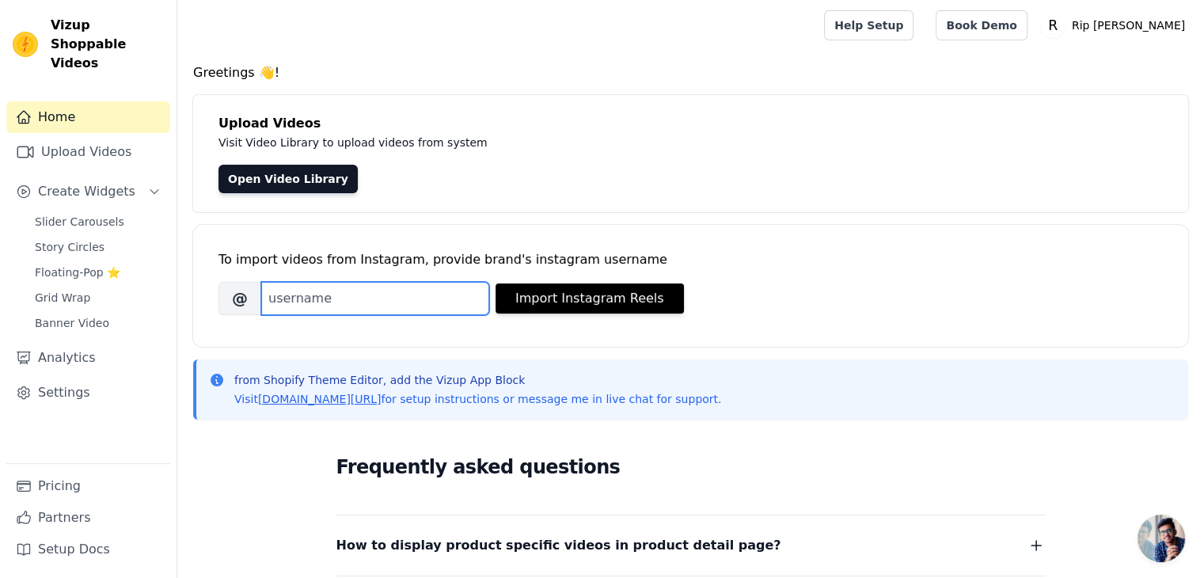
click at [285, 289] on input "Brand's Instagram Username" at bounding box center [375, 298] width 228 height 33
type input "official_ripvanwinkle"
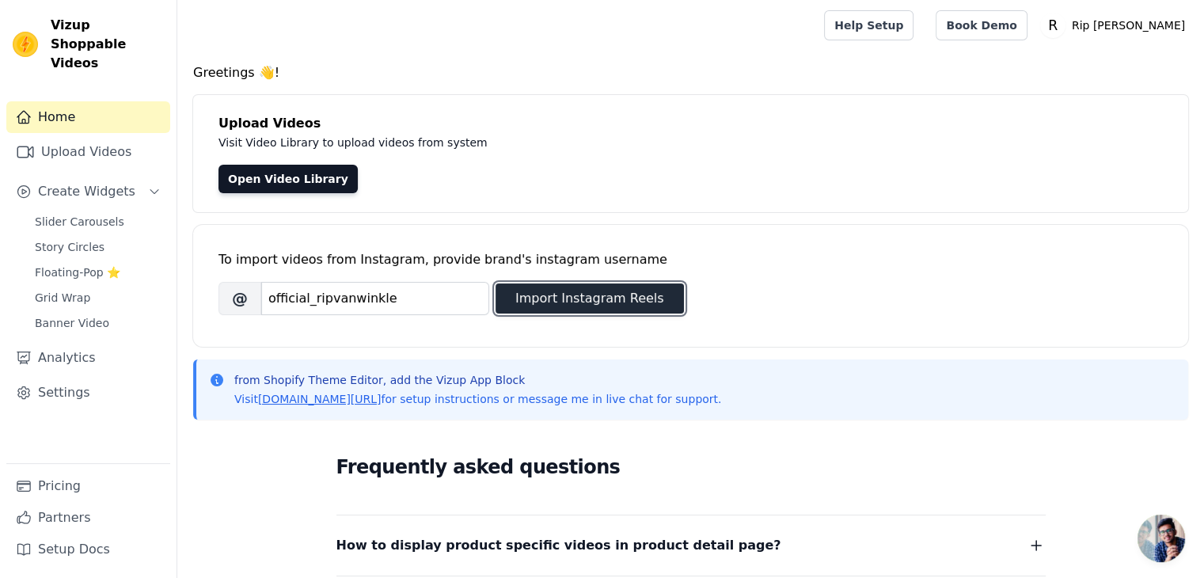
click at [600, 294] on button "Import Instagram Reels" at bounding box center [589, 298] width 188 height 30
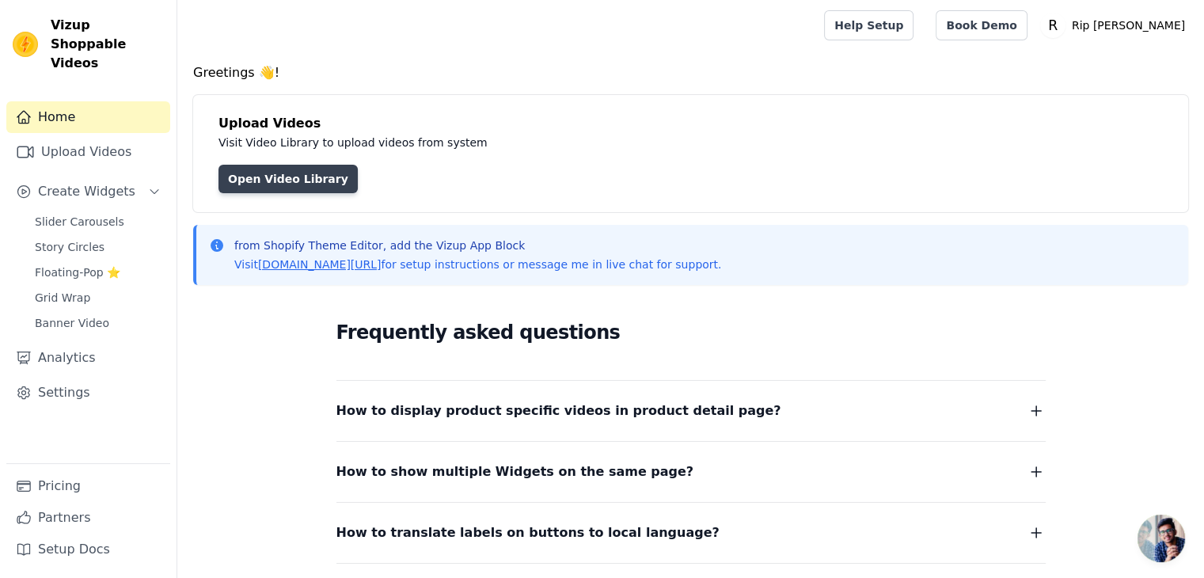
click at [281, 183] on link "Open Video Library" at bounding box center [287, 179] width 139 height 28
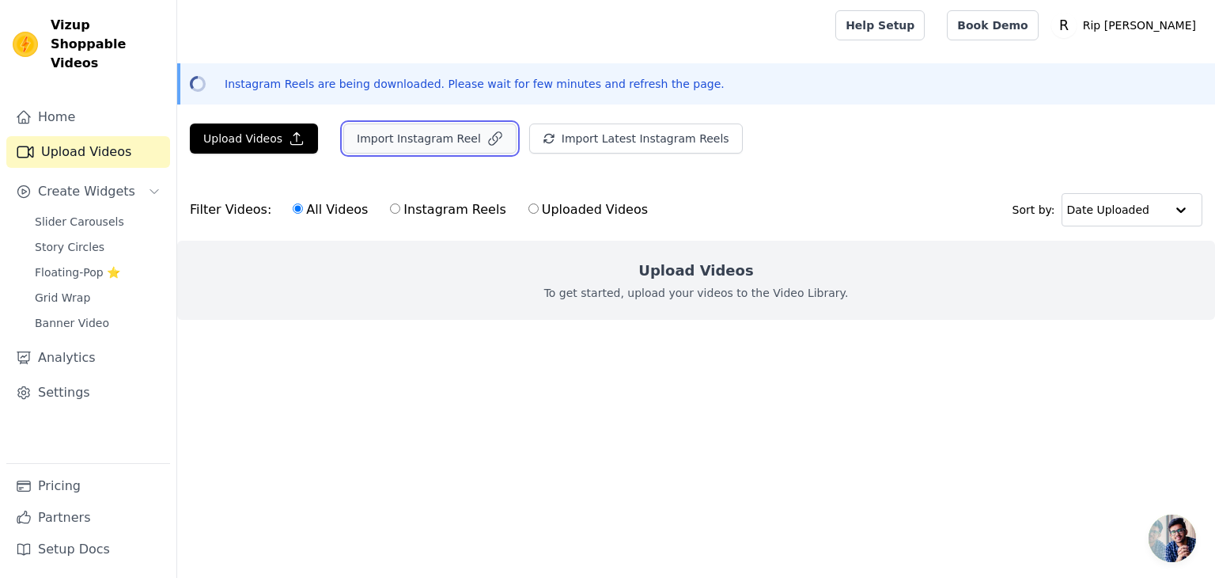
click at [436, 135] on button "Import Instagram Reel" at bounding box center [429, 138] width 173 height 30
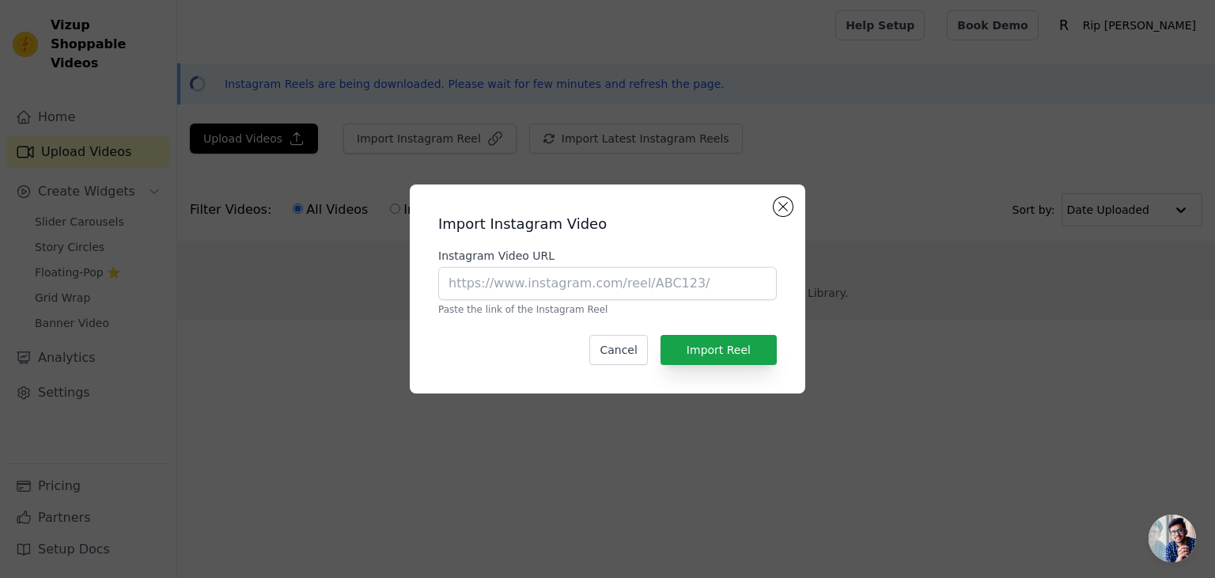
click at [771, 199] on div "Import Instagram Video Instagram Video URL Paste the link of the Instagram Reel…" at bounding box center [608, 289] width 370 height 184
click at [776, 204] on button "Close modal" at bounding box center [783, 206] width 19 height 19
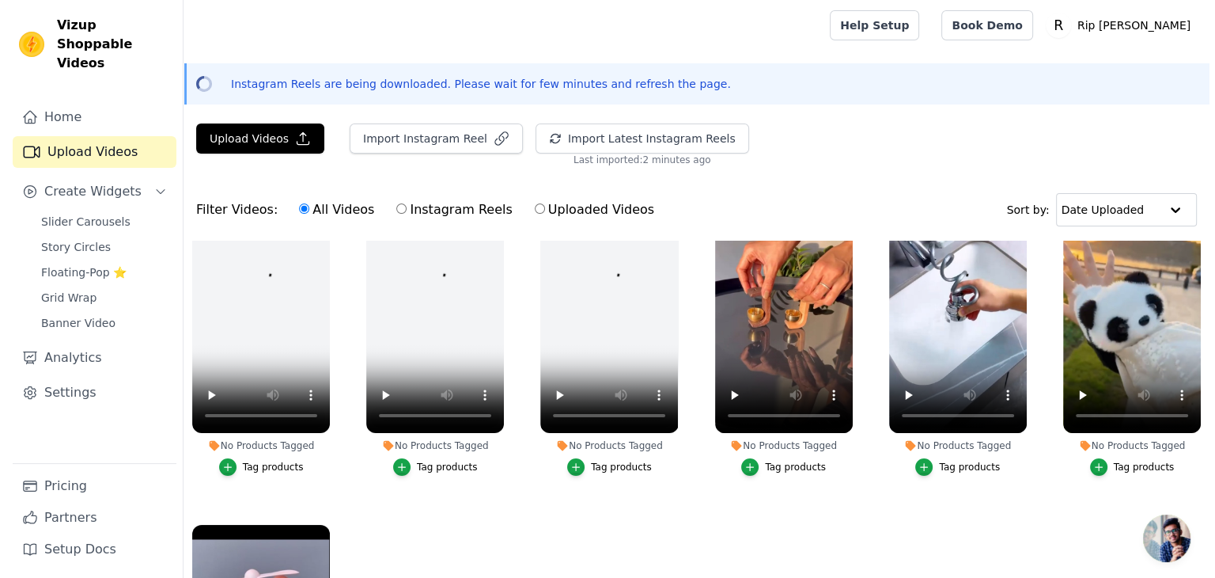
scroll to position [59, 0]
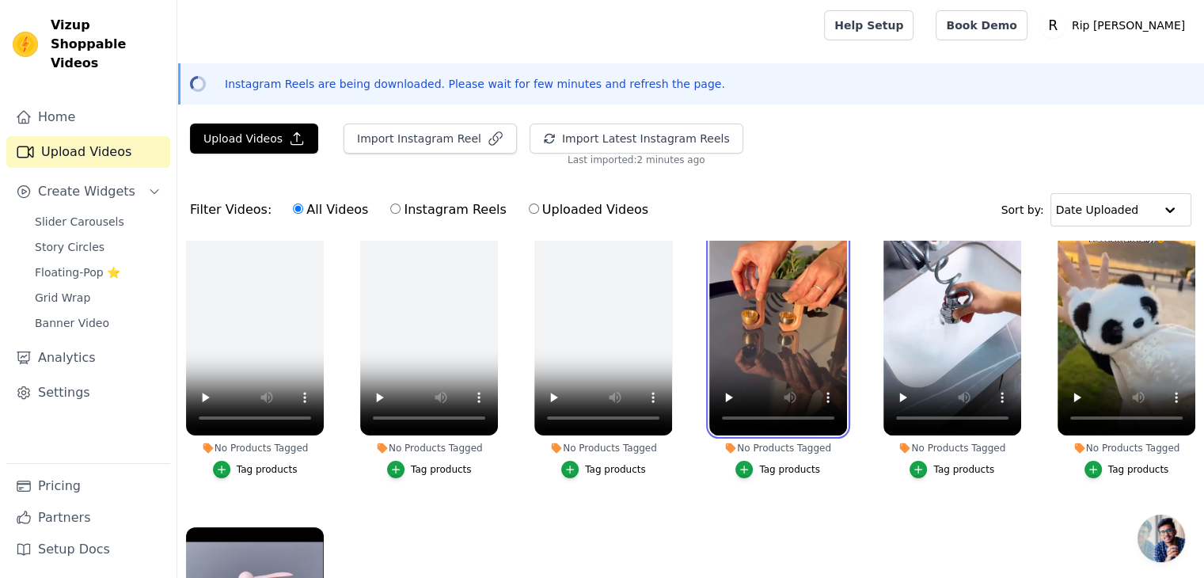
click at [777, 354] on video at bounding box center [778, 312] width 138 height 245
click at [745, 464] on icon "button" at bounding box center [743, 469] width 11 height 11
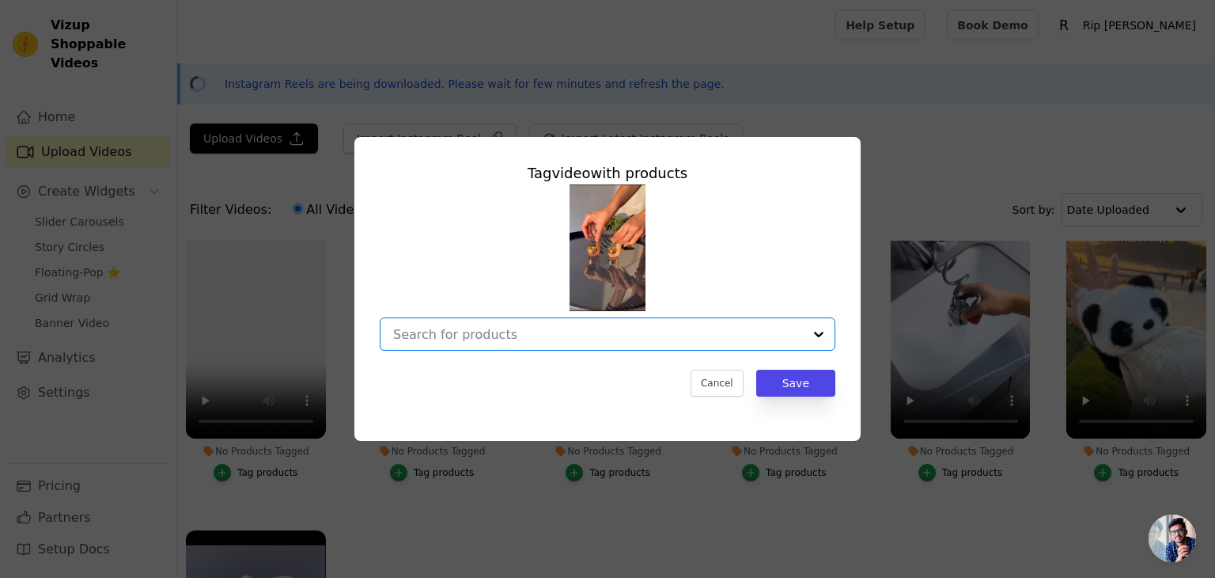
drag, startPoint x: 789, startPoint y: 333, endPoint x: 818, endPoint y: 332, distance: 29.3
click at [818, 332] on div "Option undefined, selected. Select is focused, type to refine list, press down …" at bounding box center [608, 333] width 456 height 33
click at [818, 332] on div at bounding box center [819, 334] width 32 height 32
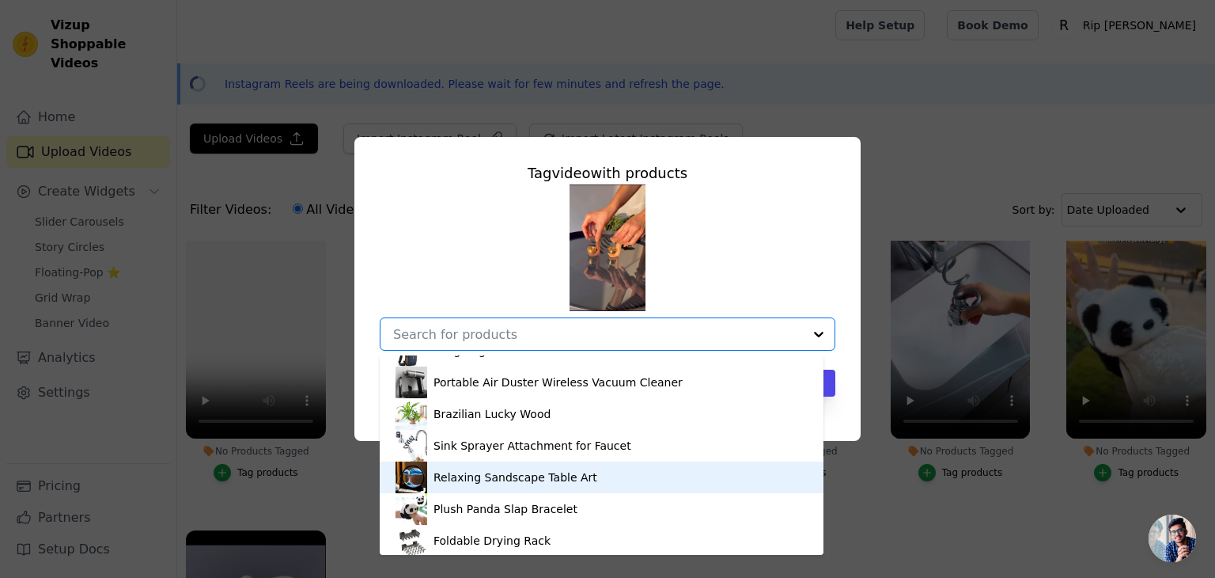
scroll to position [687, 0]
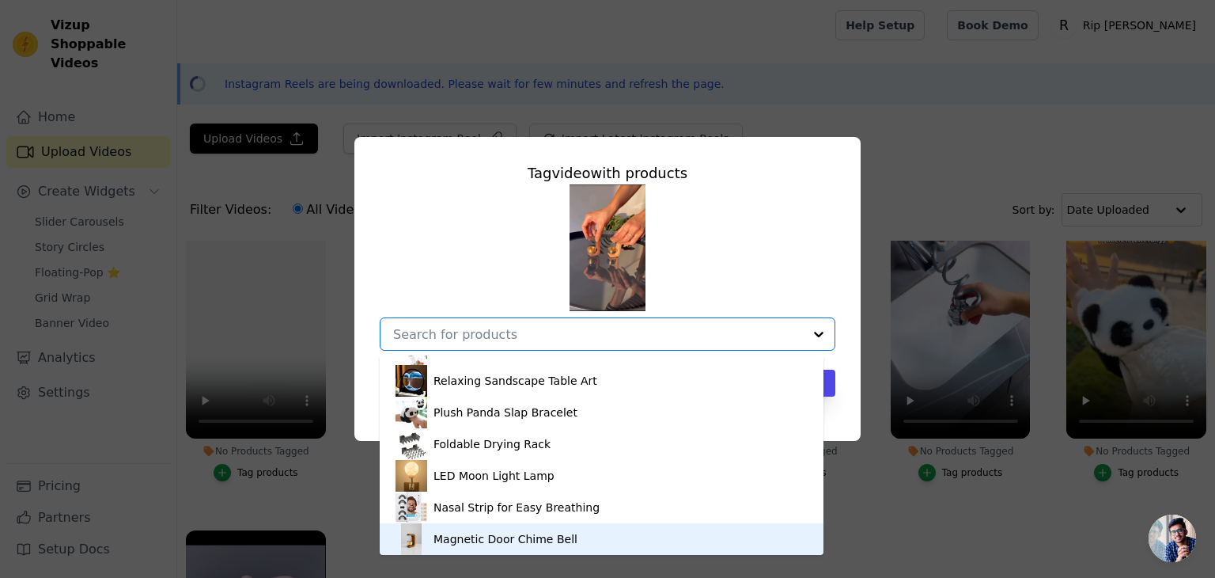
click at [587, 548] on div "Magnetic Door Chime Bell" at bounding box center [602, 539] width 412 height 32
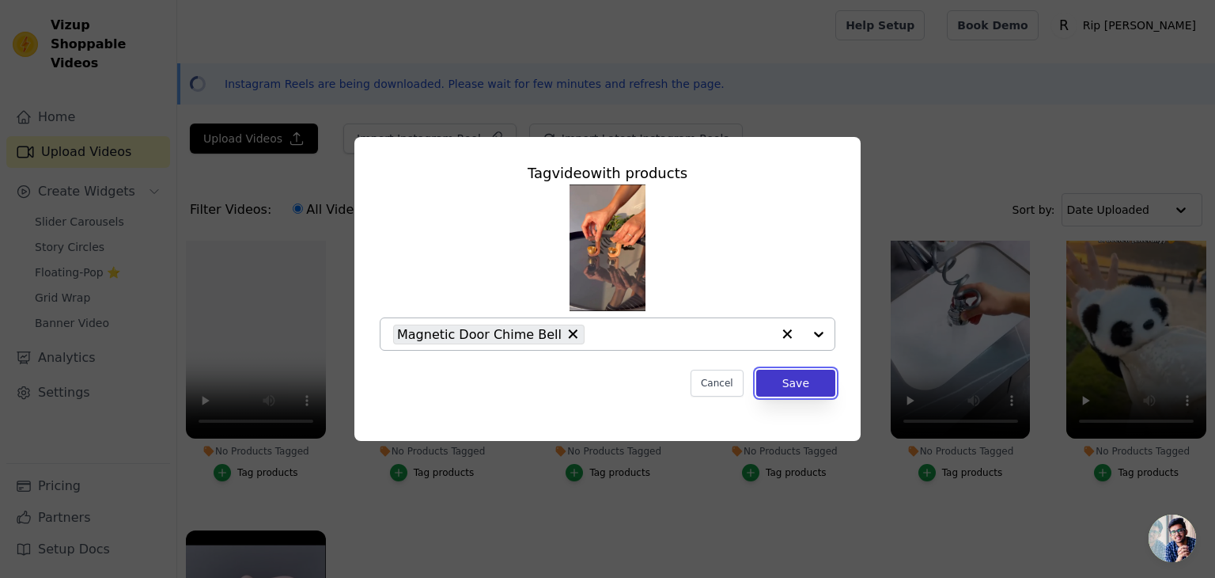
click at [781, 386] on button "Save" at bounding box center [795, 383] width 79 height 27
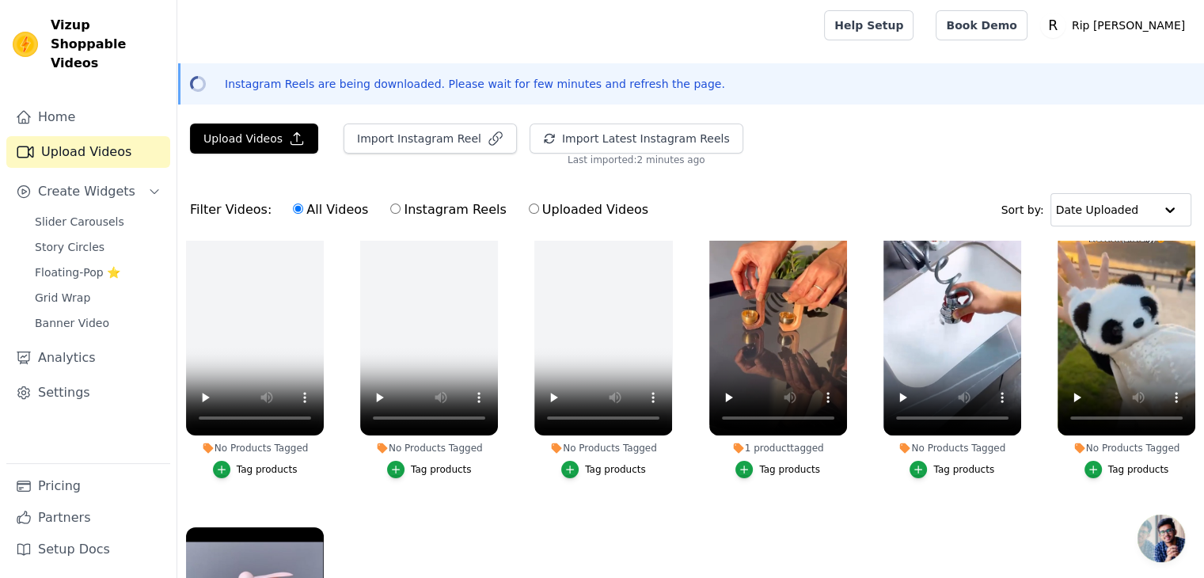
click at [926, 471] on button "Tag products" at bounding box center [951, 469] width 85 height 17
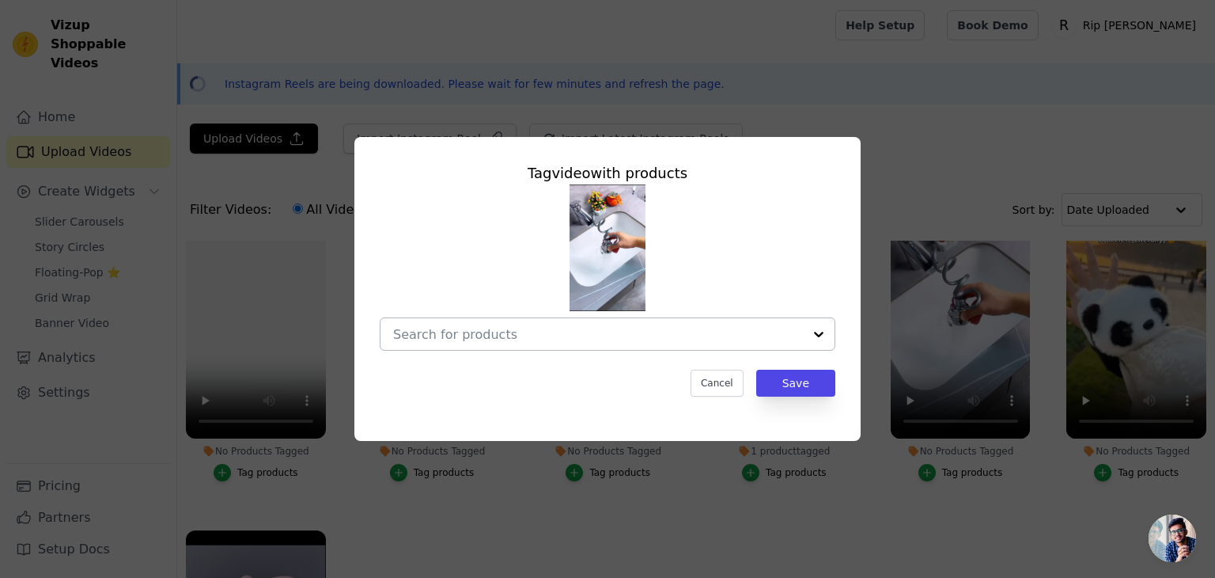
click at [821, 338] on div at bounding box center [819, 334] width 32 height 32
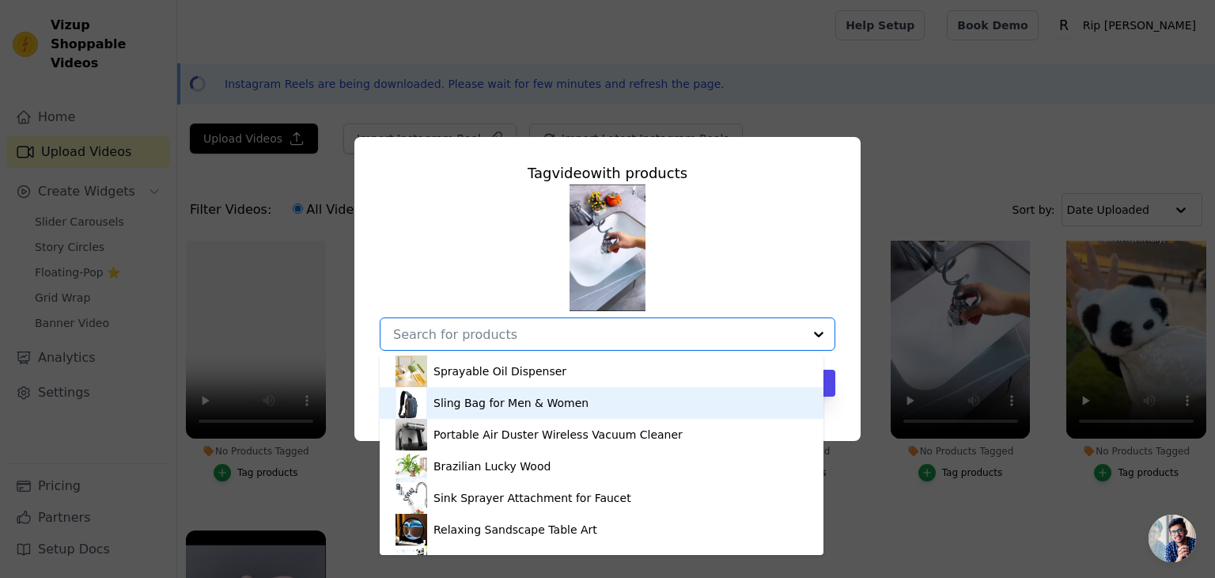
scroll to position [559, 0]
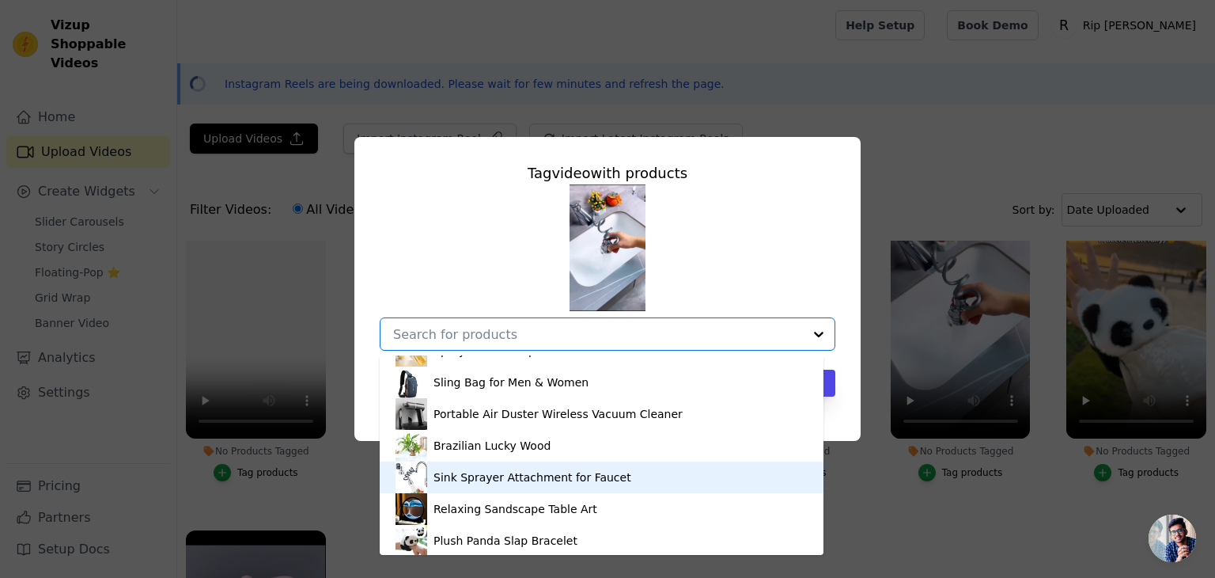
click at [592, 483] on div "Sink Sprayer Attachment for Faucet" at bounding box center [533, 477] width 198 height 16
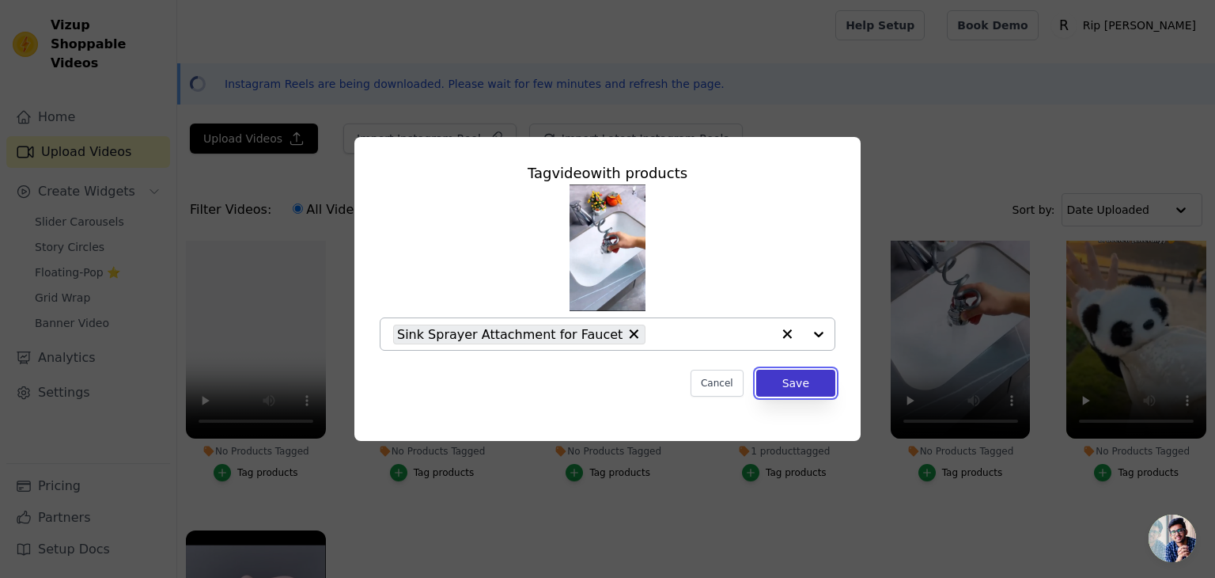
click at [775, 388] on button "Save" at bounding box center [795, 383] width 79 height 27
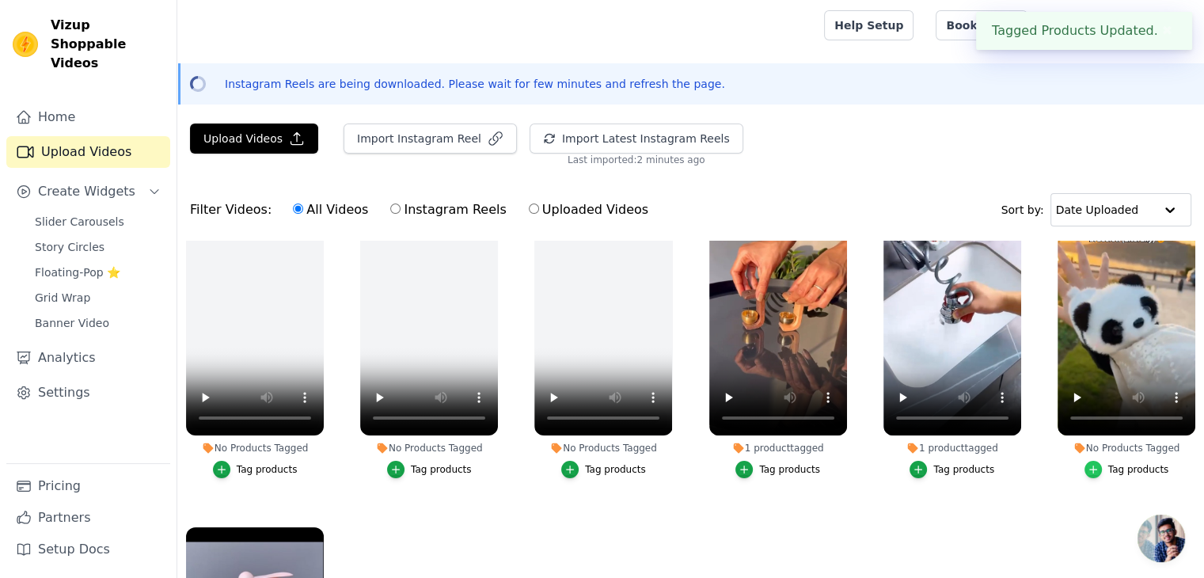
click at [1089, 466] on icon "button" at bounding box center [1092, 468] width 7 height 7
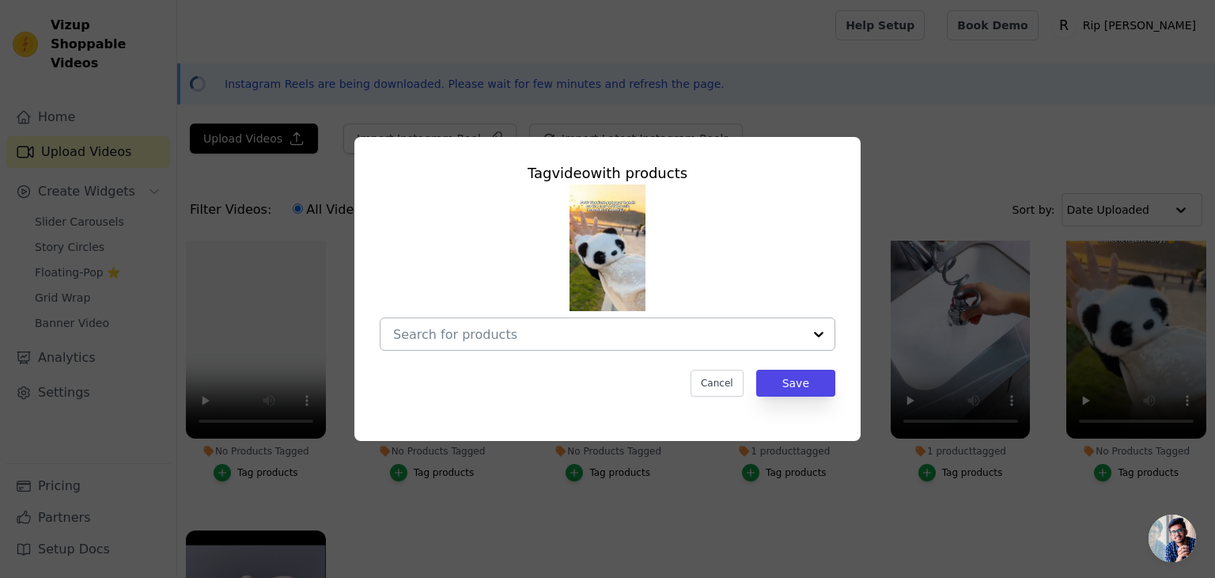
click at [825, 337] on div at bounding box center [819, 334] width 32 height 32
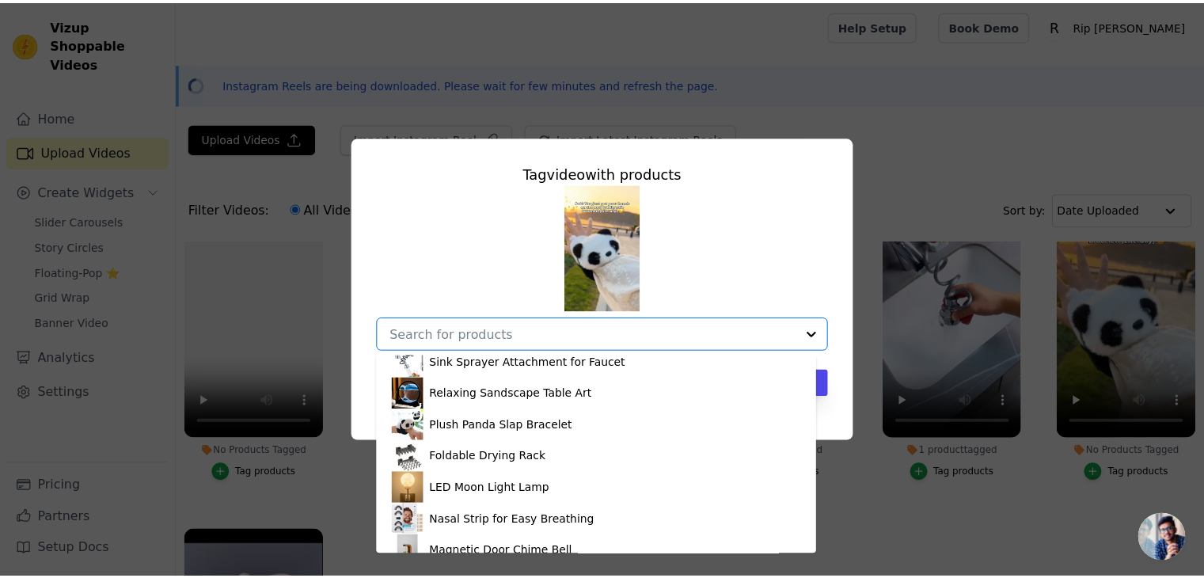
scroll to position [687, 0]
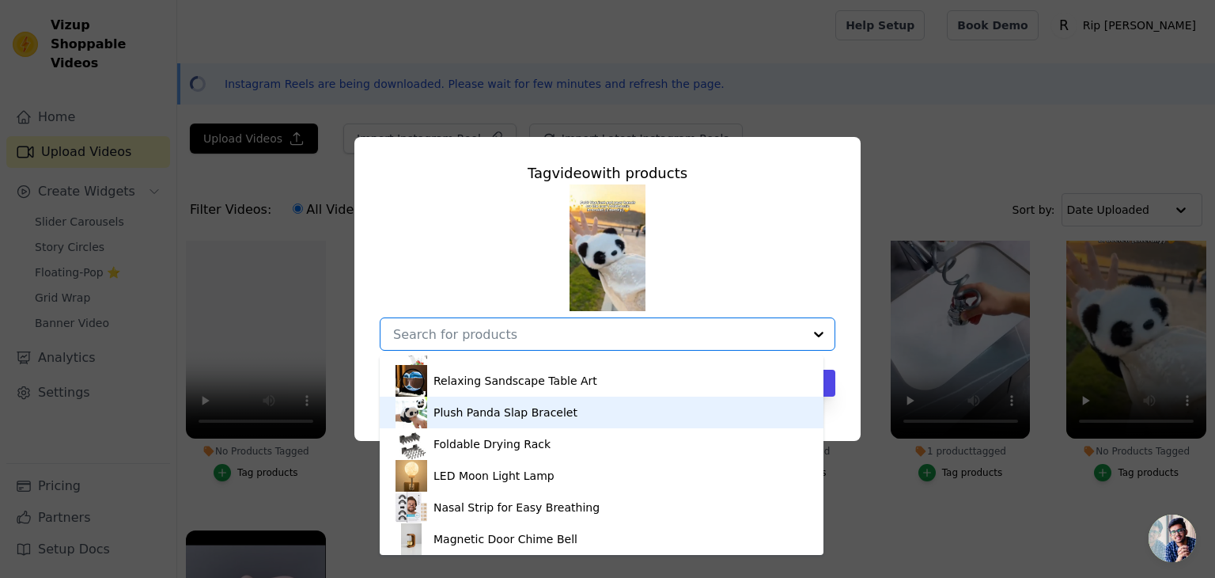
click at [525, 423] on div "Plush Panda Slap Bracelet" at bounding box center [602, 412] width 412 height 32
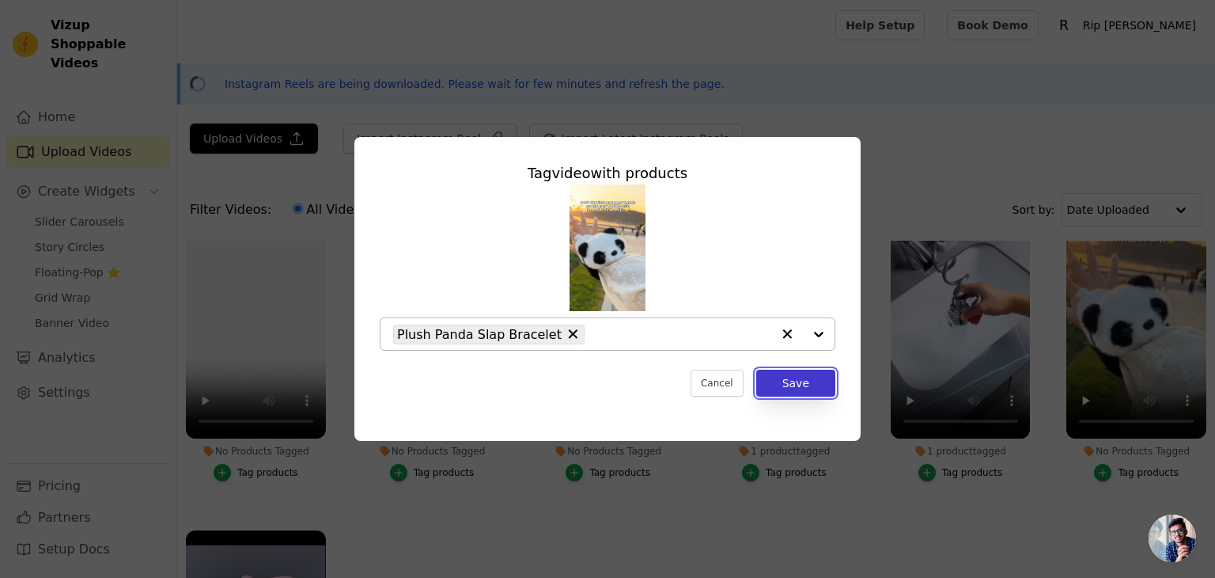
click at [788, 378] on button "Save" at bounding box center [795, 383] width 79 height 27
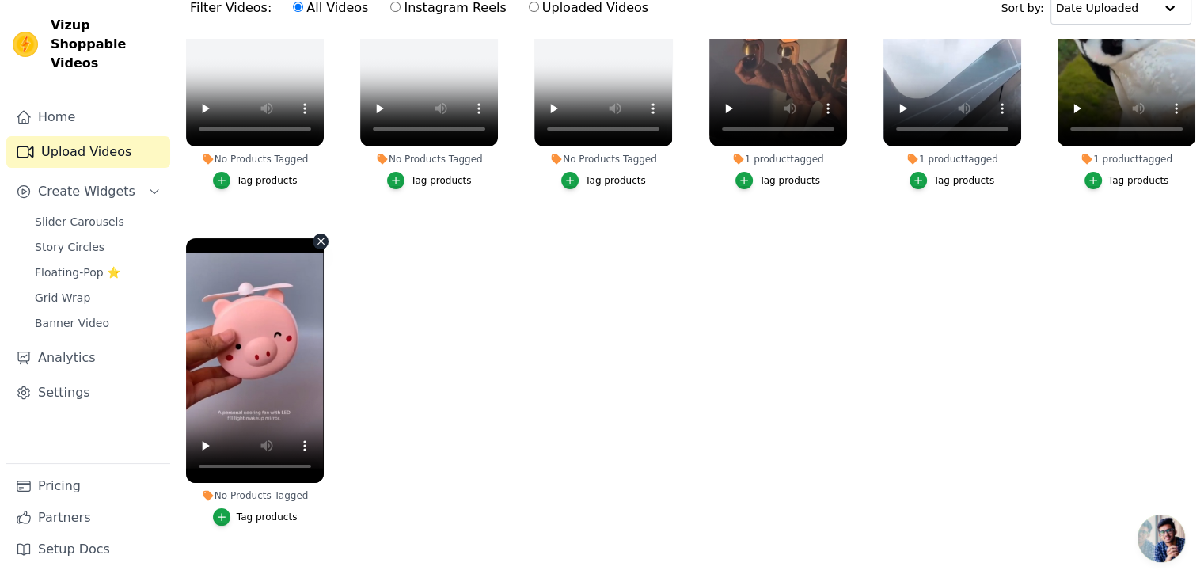
scroll to position [227, 0]
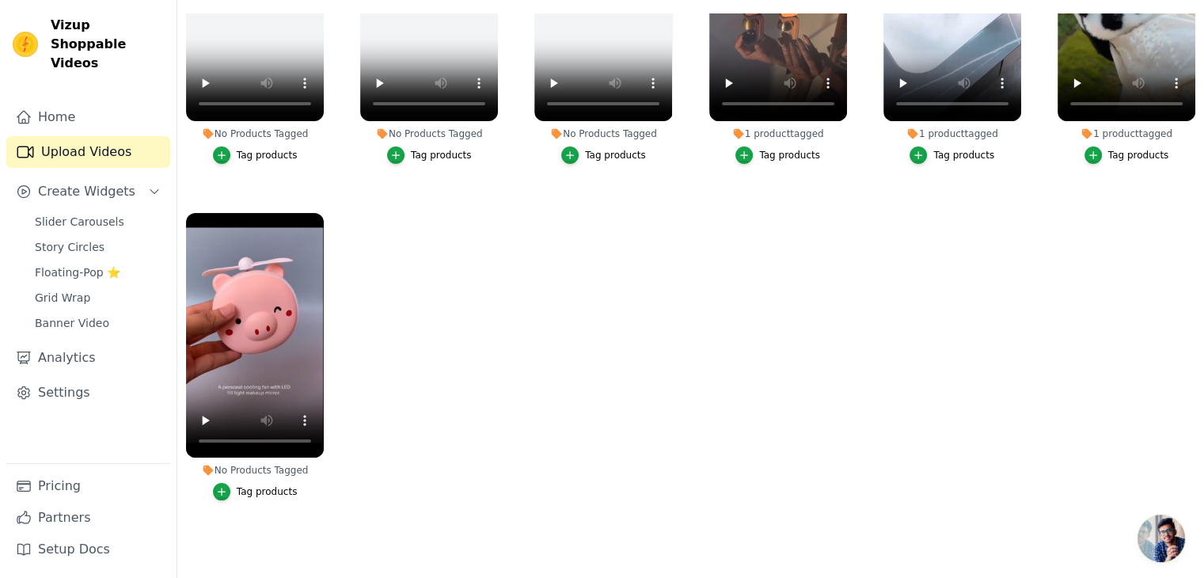
click at [268, 487] on div "Tag products" at bounding box center [267, 491] width 61 height 13
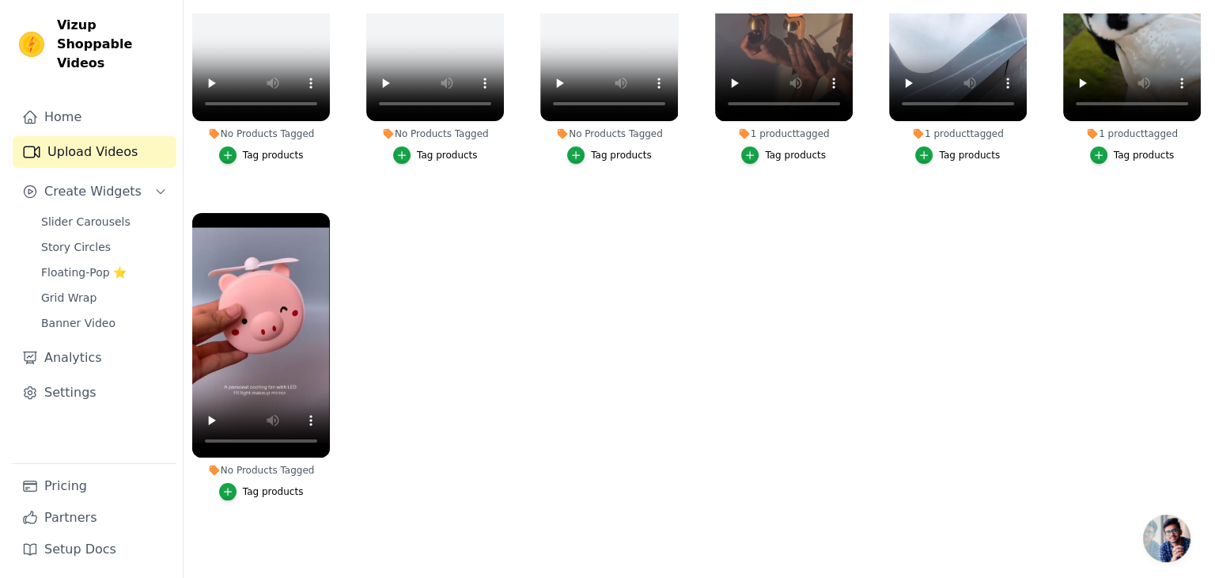
scroll to position [0, 0]
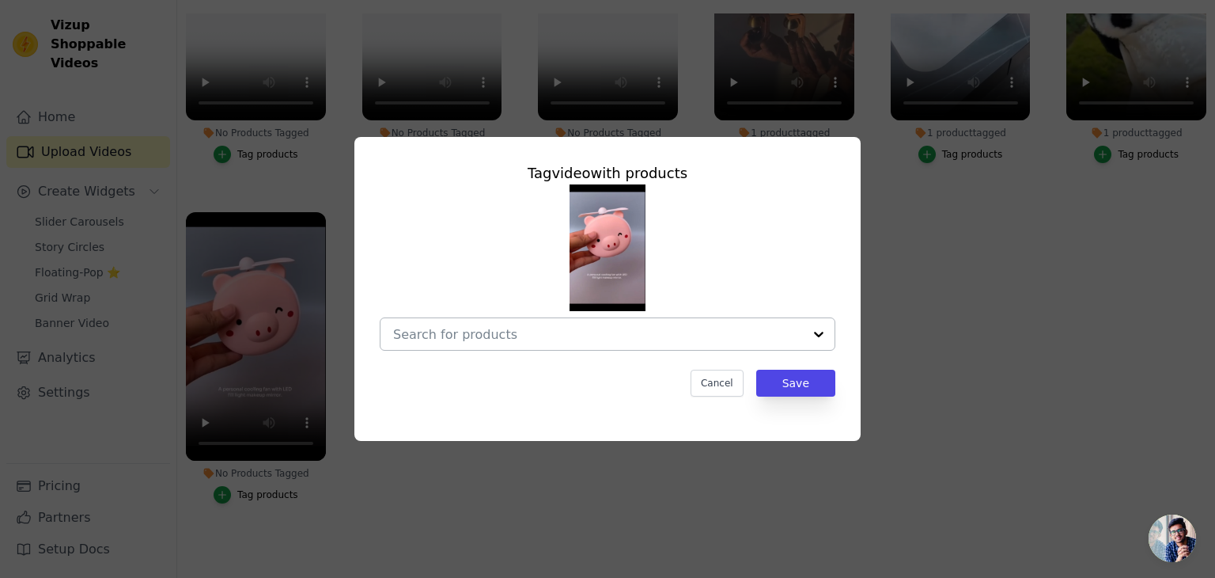
click at [693, 344] on div at bounding box center [598, 334] width 410 height 32
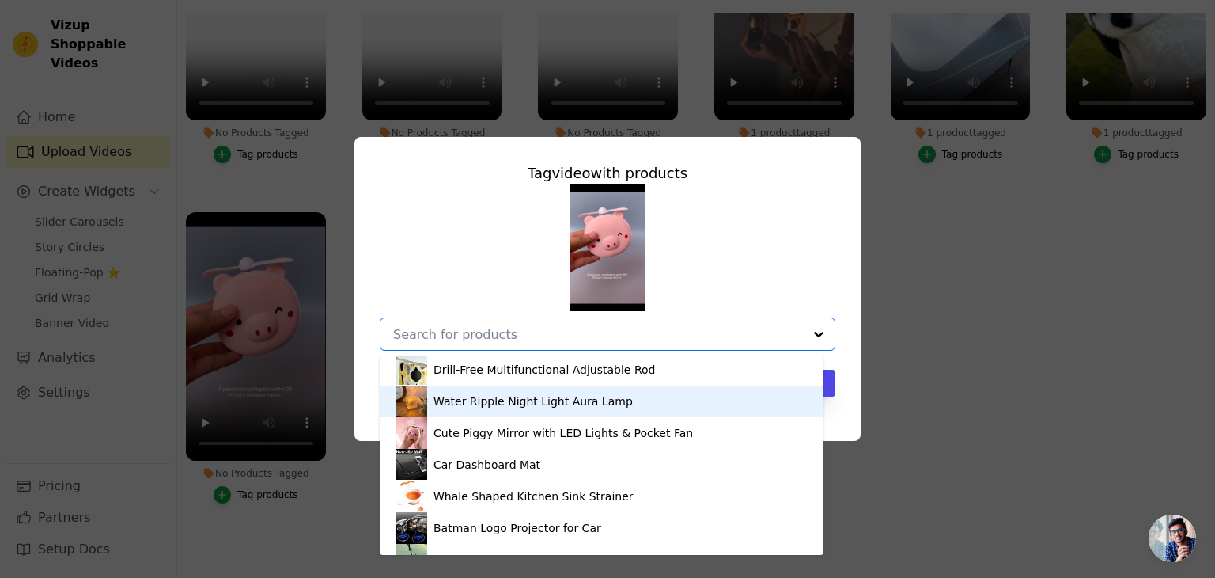
scroll to position [294, 0]
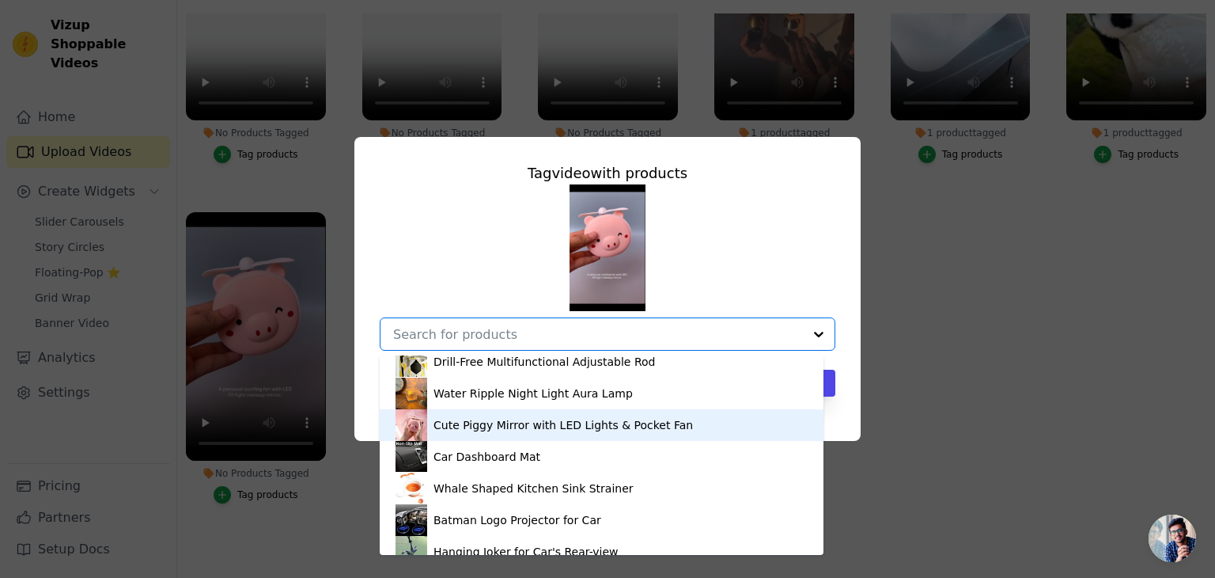
click at [557, 419] on div "Cute Piggy Mirror with LED Lights & Pocket Fan" at bounding box center [564, 425] width 260 height 16
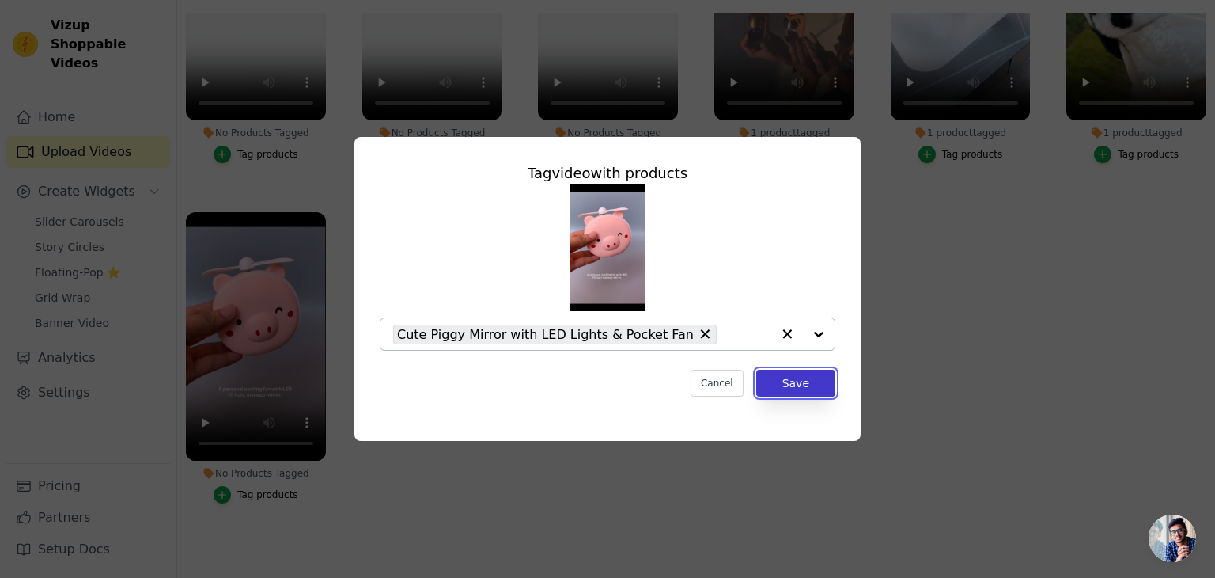
click at [783, 389] on button "Save" at bounding box center [795, 383] width 79 height 27
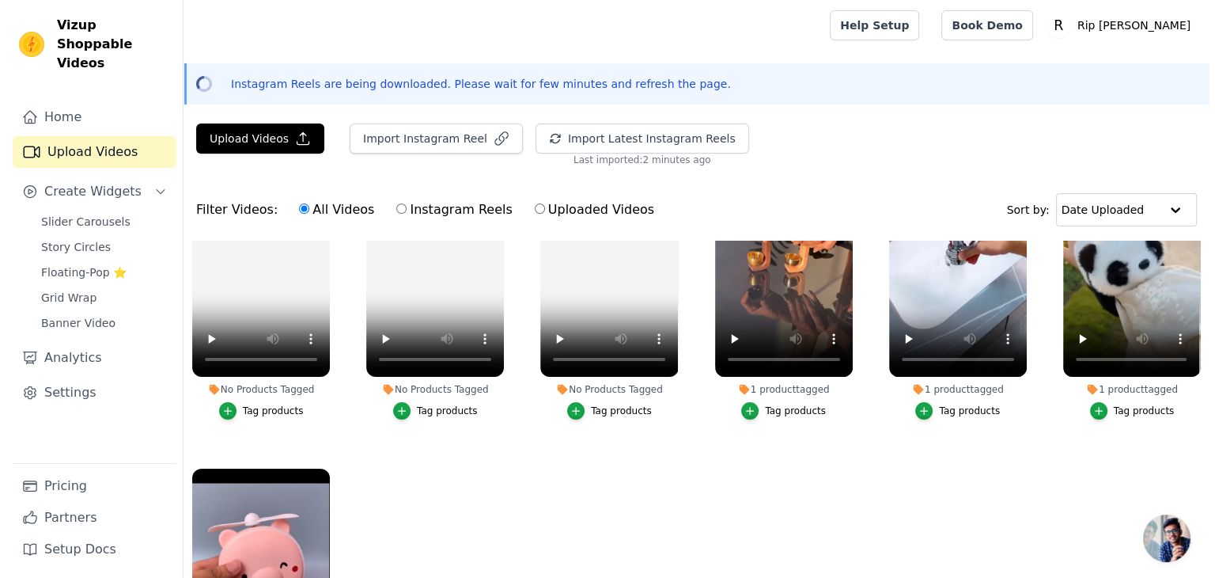
scroll to position [117, 0]
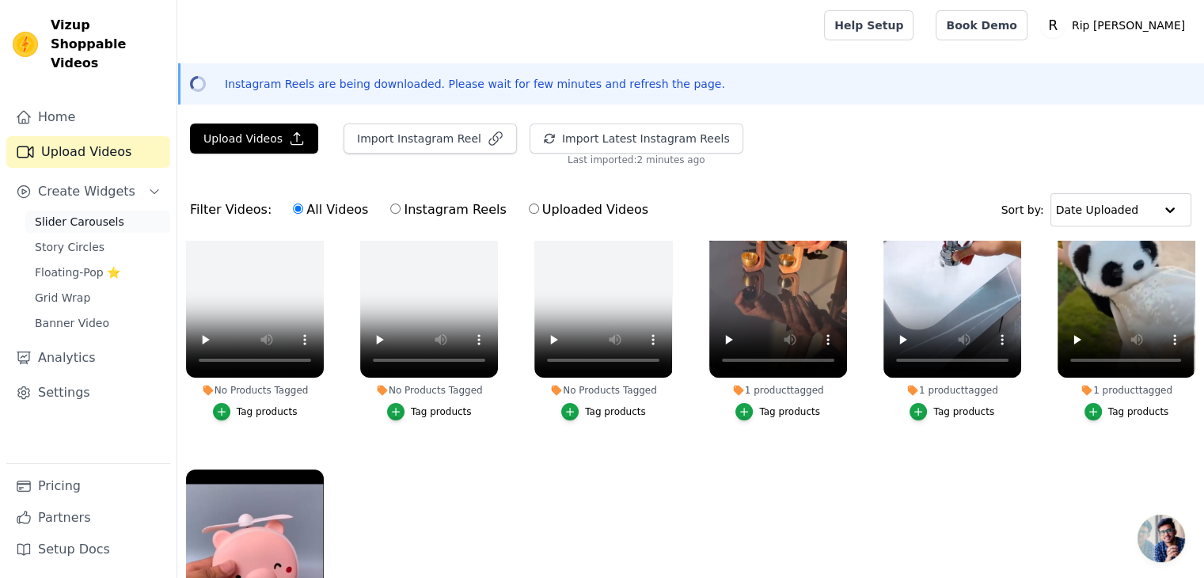
click at [132, 210] on link "Slider Carousels" at bounding box center [97, 221] width 145 height 22
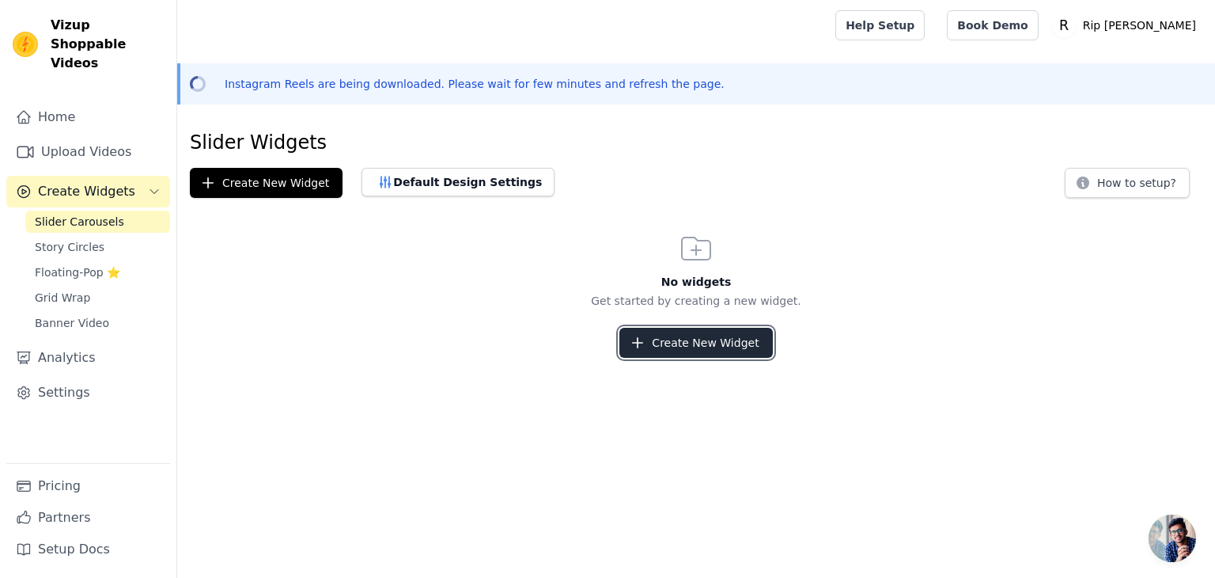
click at [654, 336] on button "Create New Widget" at bounding box center [696, 343] width 153 height 30
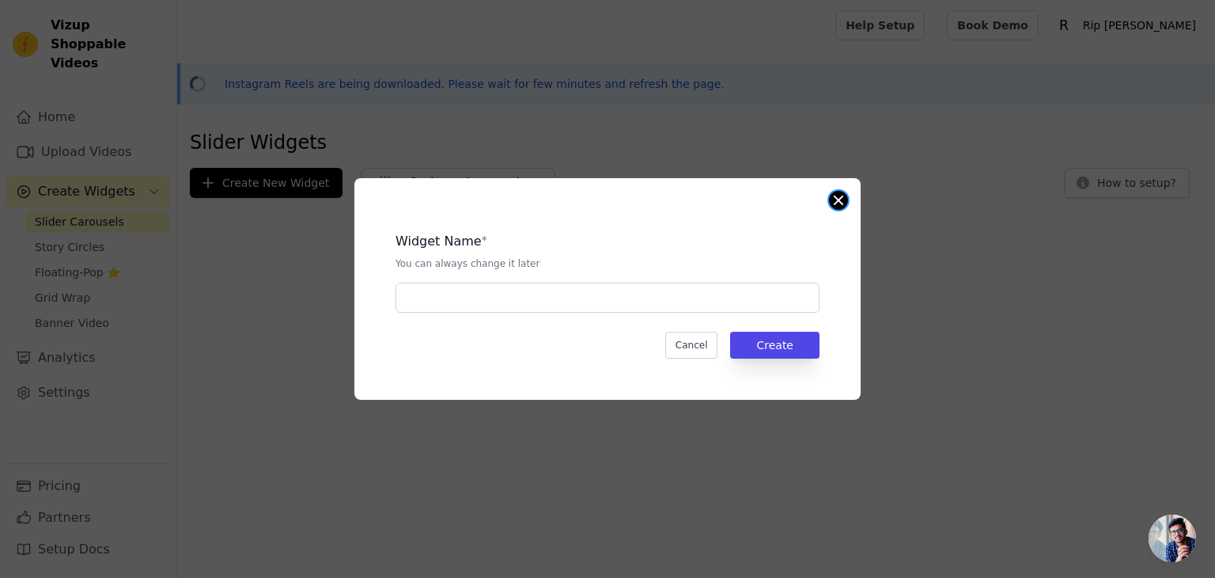
click at [835, 209] on div "Widget Name * You can always change it later Cancel Create" at bounding box center [607, 289] width 506 height 222
click at [838, 200] on button "Close modal" at bounding box center [838, 200] width 19 height 19
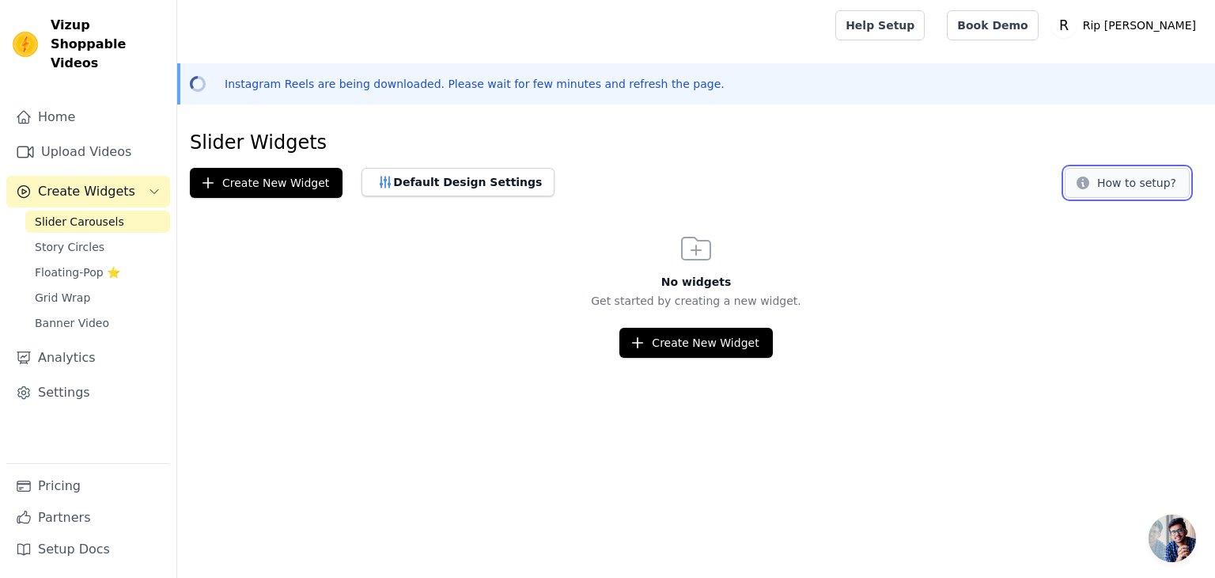
click at [1109, 169] on button "How to setup?" at bounding box center [1127, 183] width 125 height 30
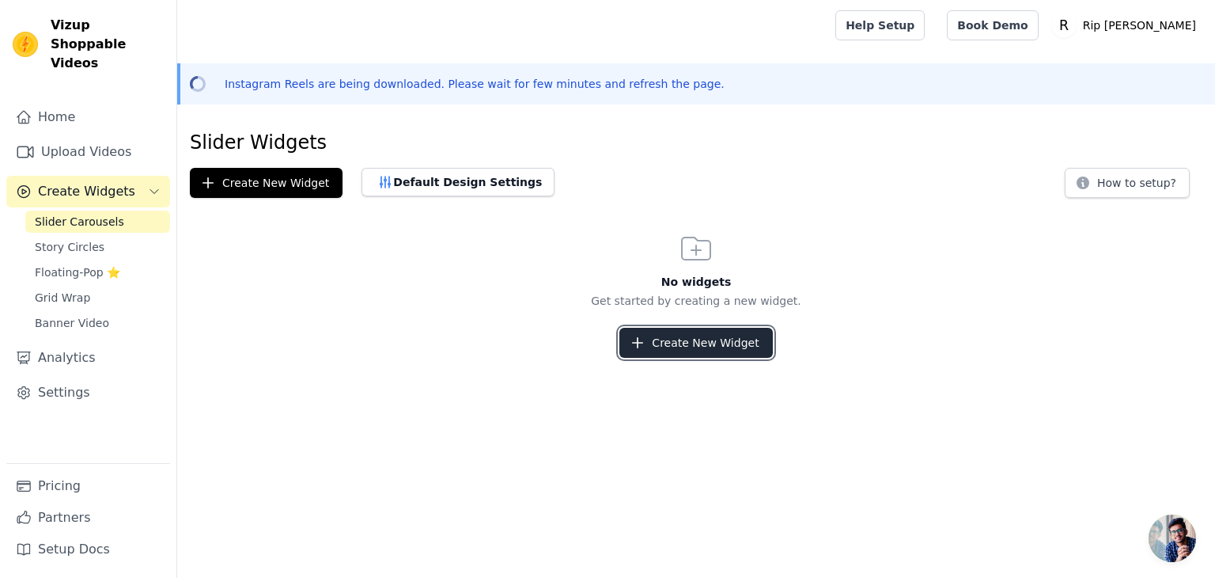
click at [680, 344] on button "Create New Widget" at bounding box center [696, 343] width 153 height 30
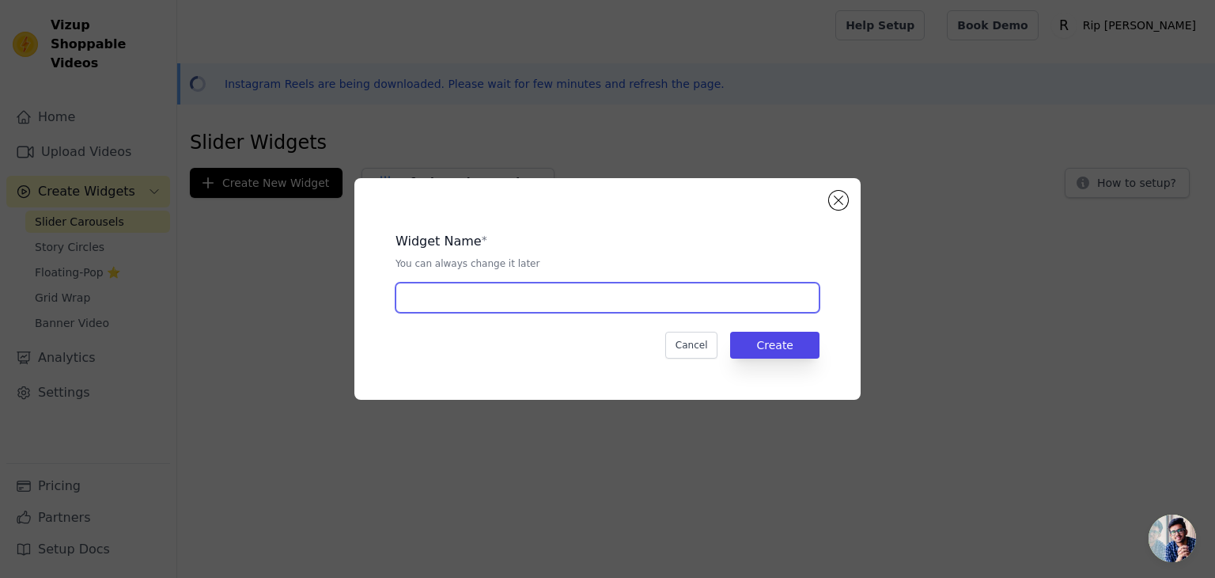
click at [478, 298] on input "text" at bounding box center [608, 297] width 424 height 30
type input "Widget 1"
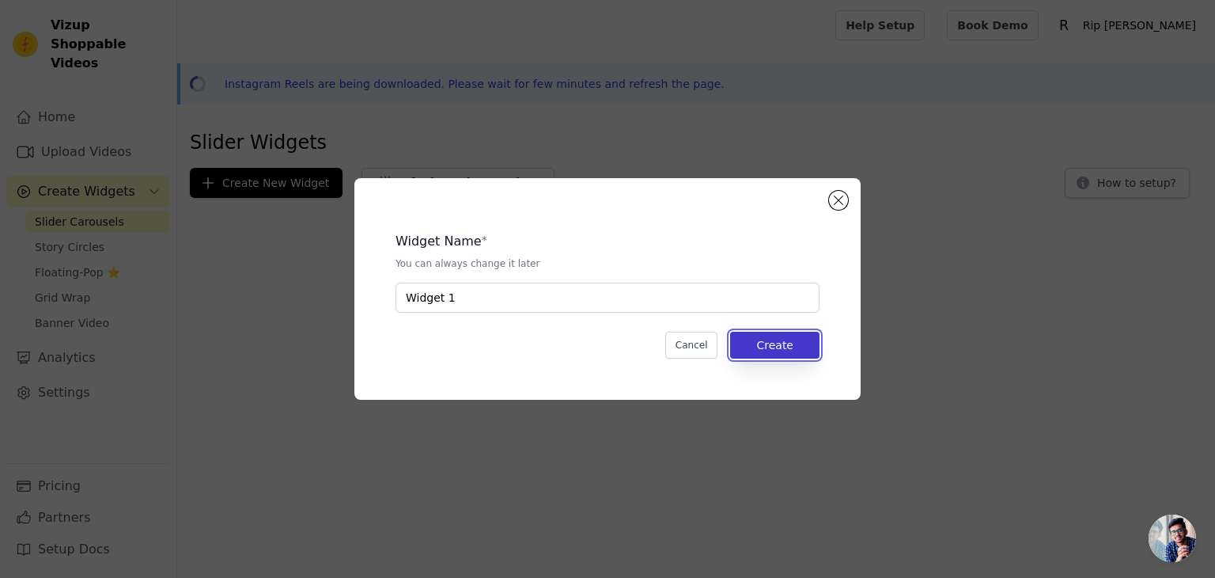
click at [792, 332] on button "Create" at bounding box center [774, 345] width 89 height 27
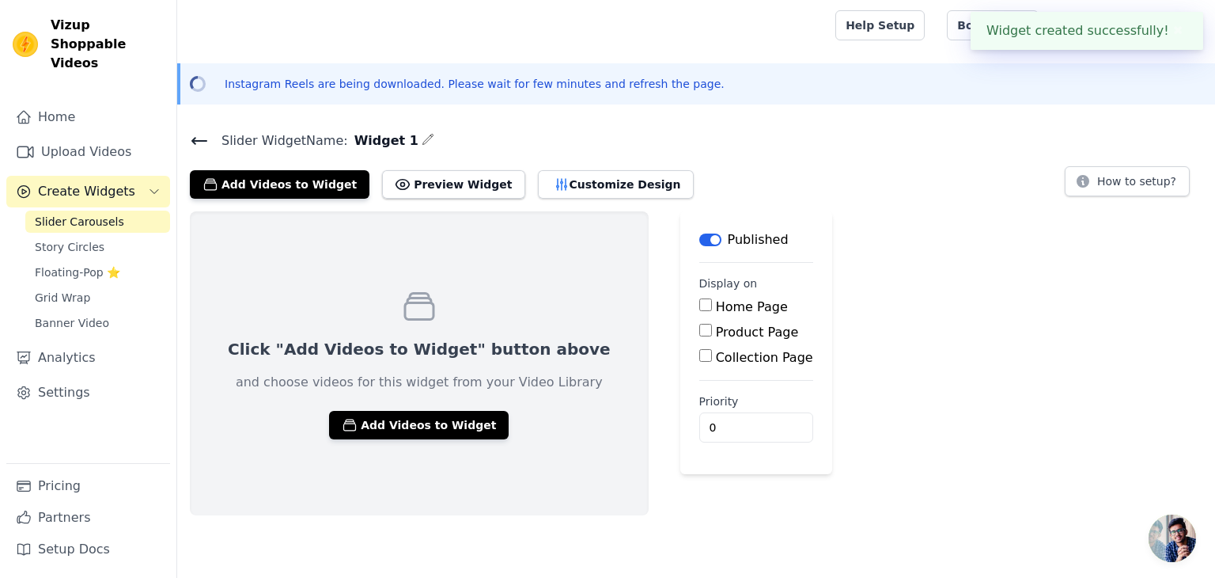
click at [699, 309] on input "Home Page" at bounding box center [705, 304] width 13 height 13
checkbox input "true"
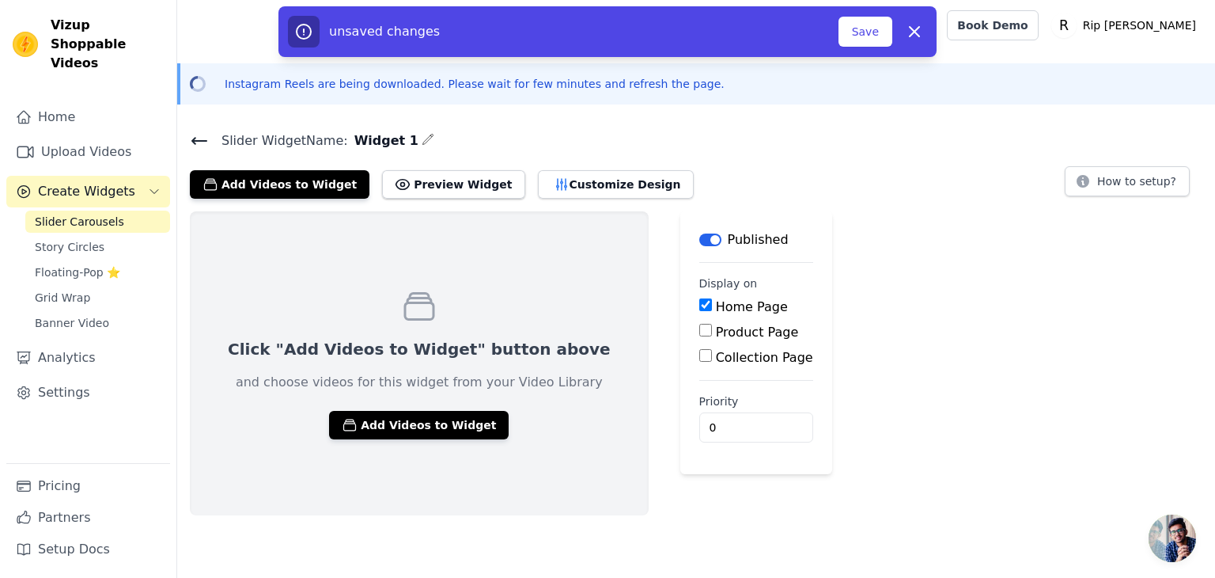
click at [699, 327] on input "Product Page" at bounding box center [705, 330] width 13 height 13
checkbox input "true"
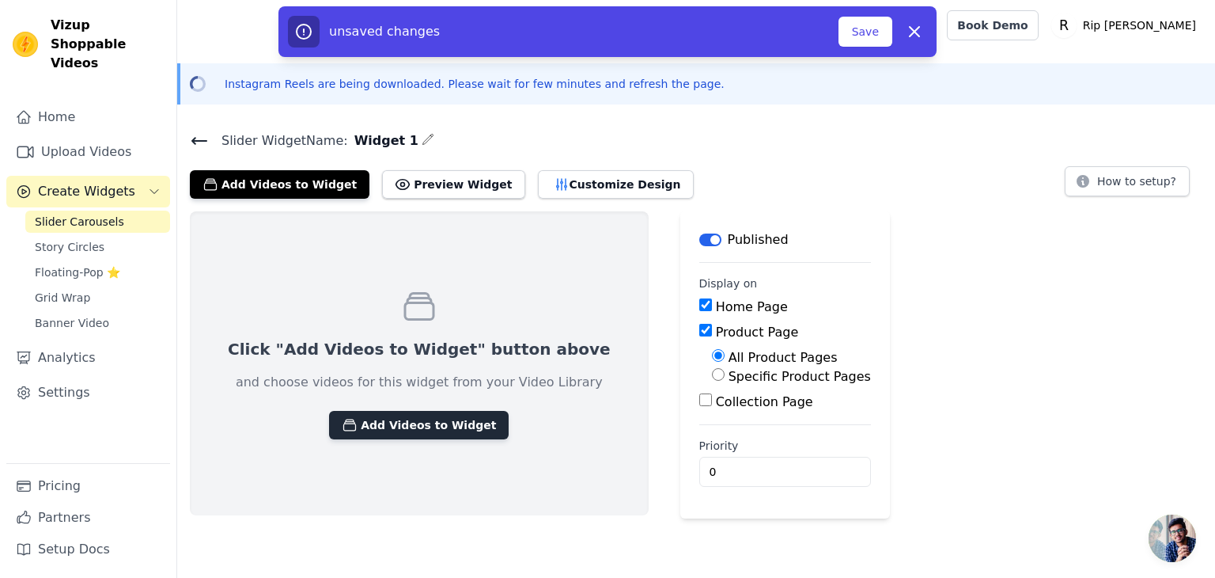
click at [445, 431] on button "Add Videos to Widget" at bounding box center [419, 425] width 180 height 28
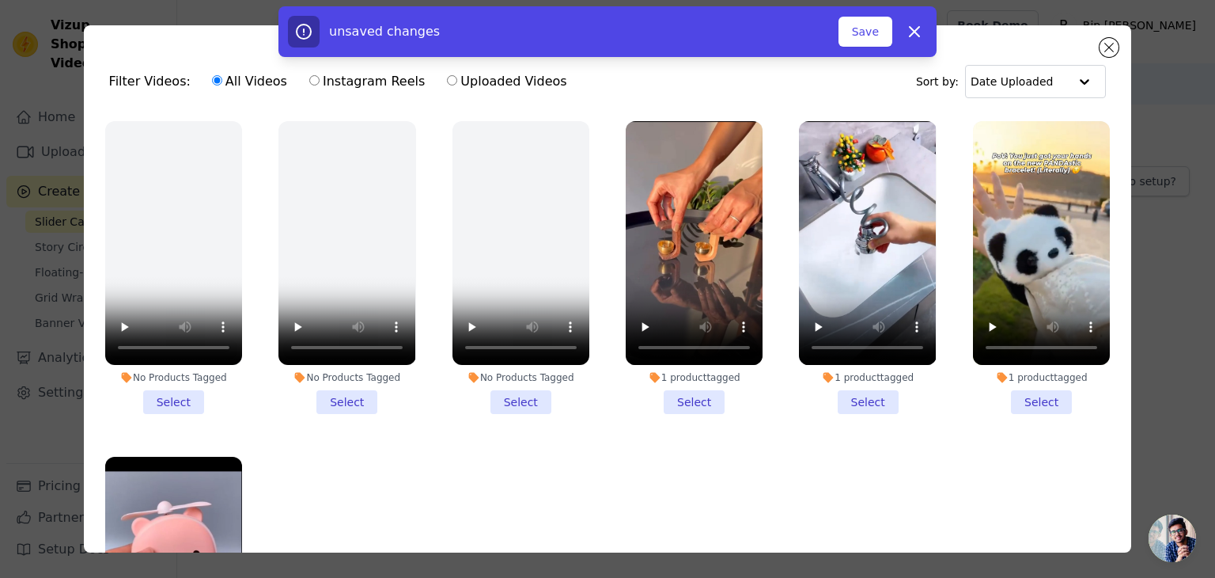
click at [679, 389] on li "1 product tagged Select" at bounding box center [694, 267] width 137 height 293
click at [0, 0] on input "1 product tagged Select" at bounding box center [0, 0] width 0 height 0
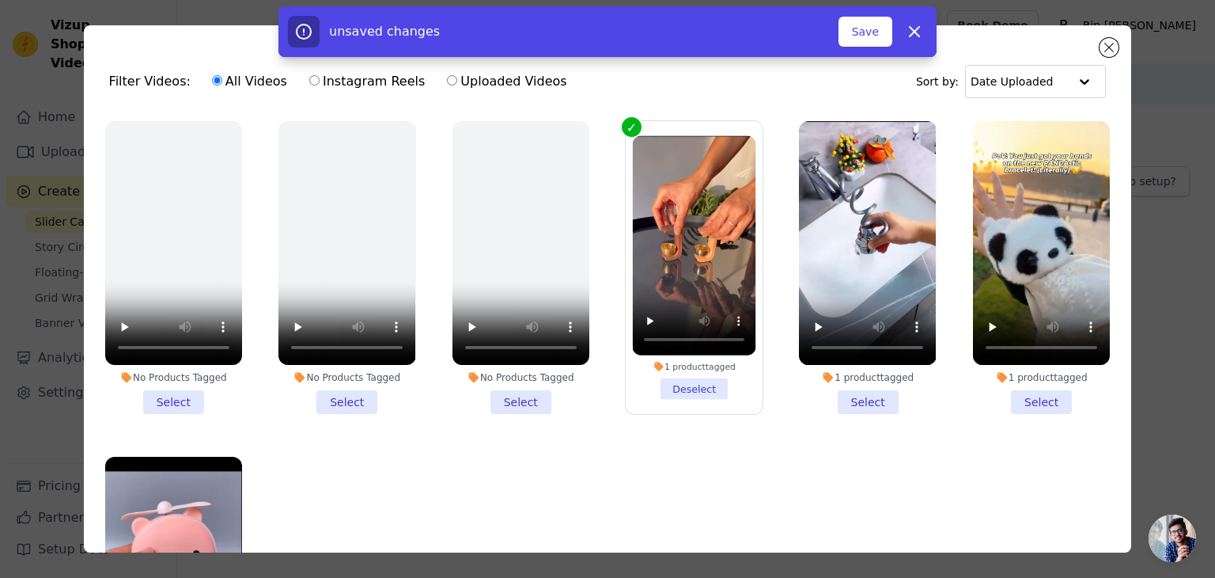
click at [867, 393] on li "1 product tagged Select" at bounding box center [867, 267] width 137 height 293
click at [0, 0] on input "1 product tagged Select" at bounding box center [0, 0] width 0 height 0
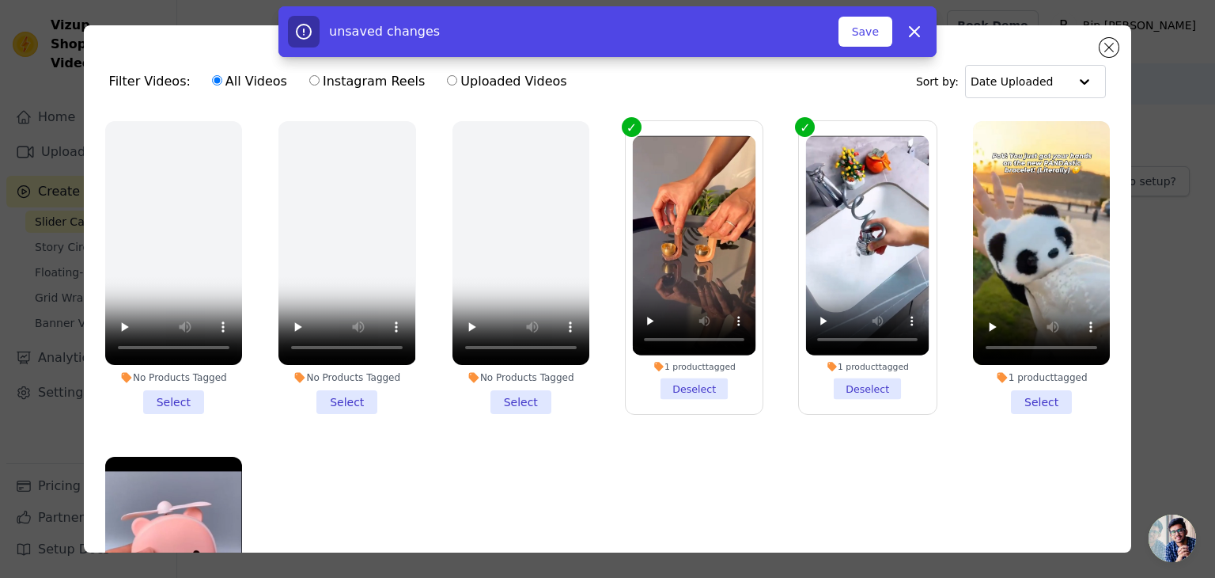
click at [1012, 399] on li "1 product tagged Select" at bounding box center [1041, 267] width 137 height 293
click at [0, 0] on input "1 product tagged Select" at bounding box center [0, 0] width 0 height 0
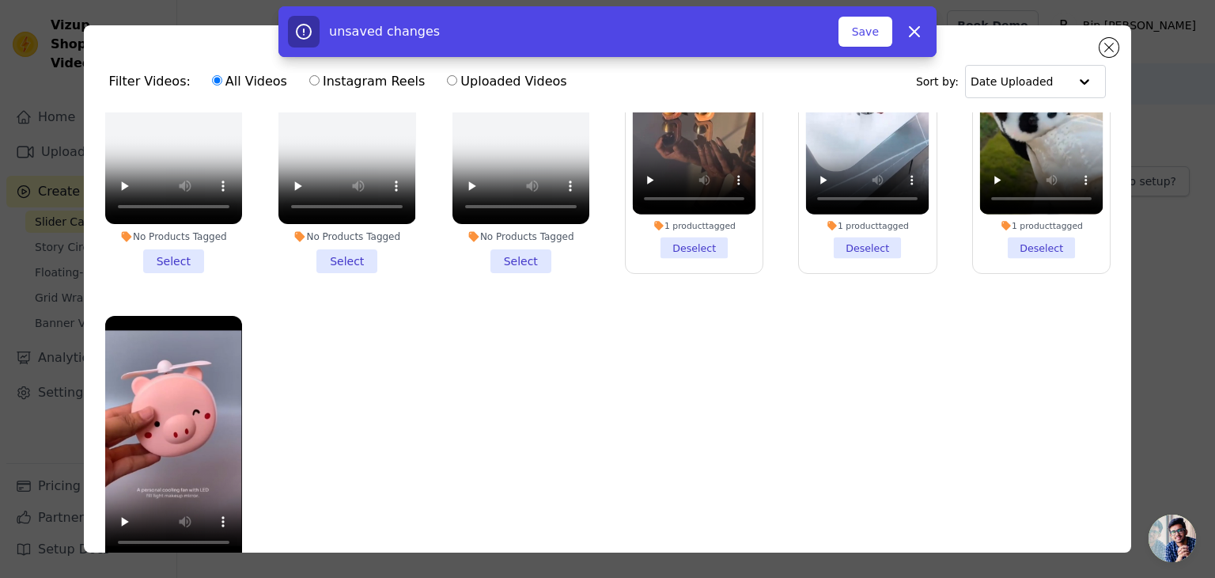
scroll to position [137, 0]
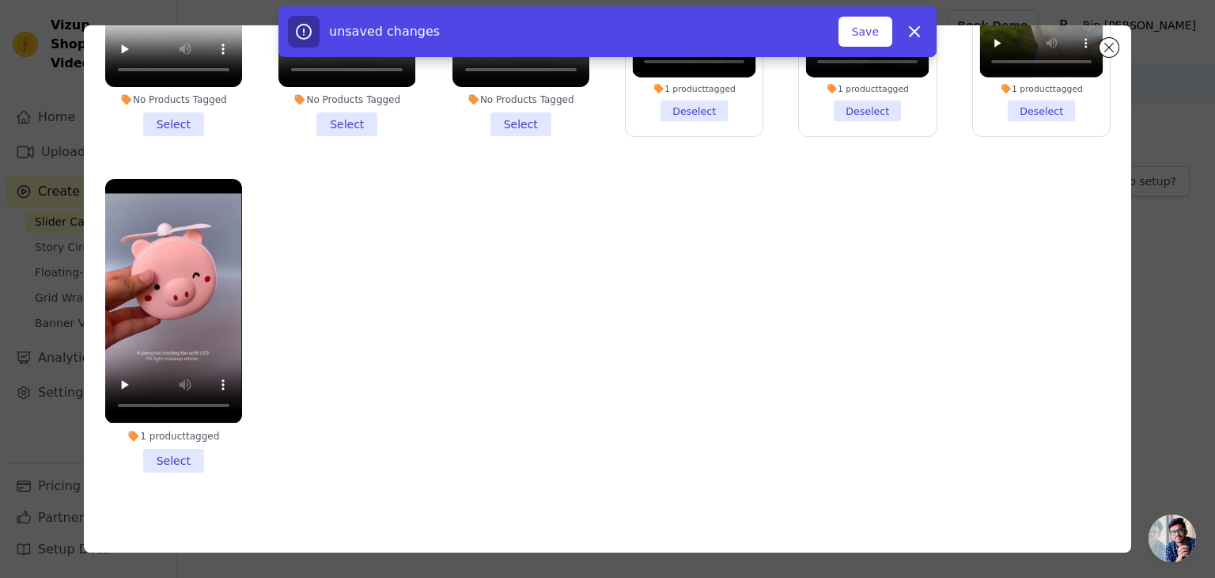
click at [191, 446] on li "1 product tagged Select" at bounding box center [173, 325] width 137 height 293
click at [0, 0] on input "1 product tagged Select" at bounding box center [0, 0] width 0 height 0
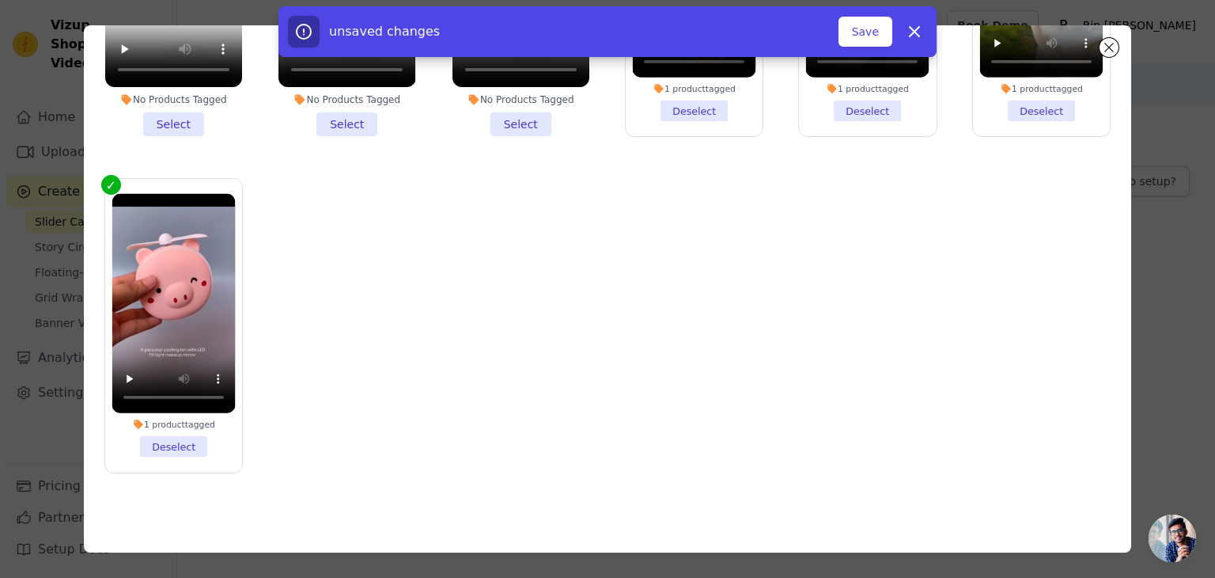
scroll to position [0, 0]
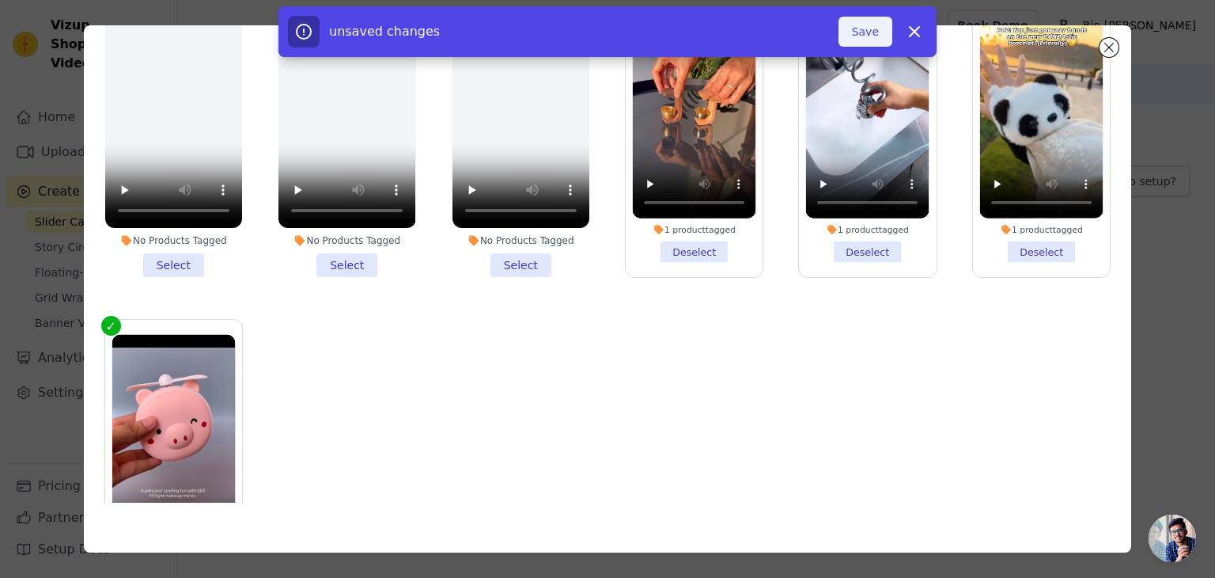
click at [859, 26] on button "Save" at bounding box center [866, 32] width 54 height 30
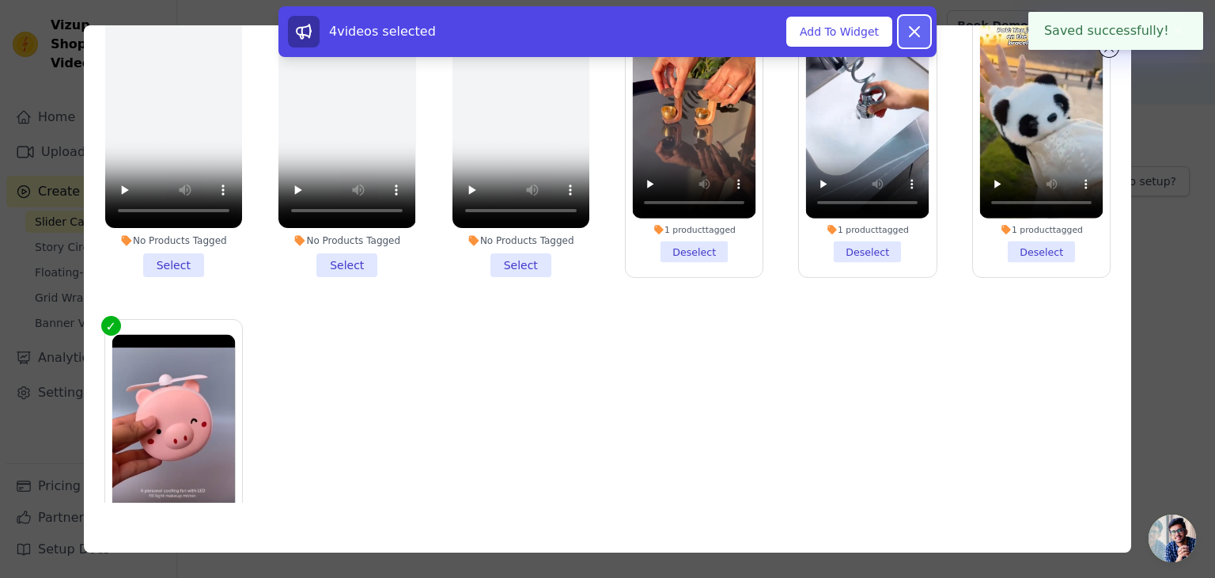
click at [916, 33] on icon at bounding box center [914, 31] width 9 height 9
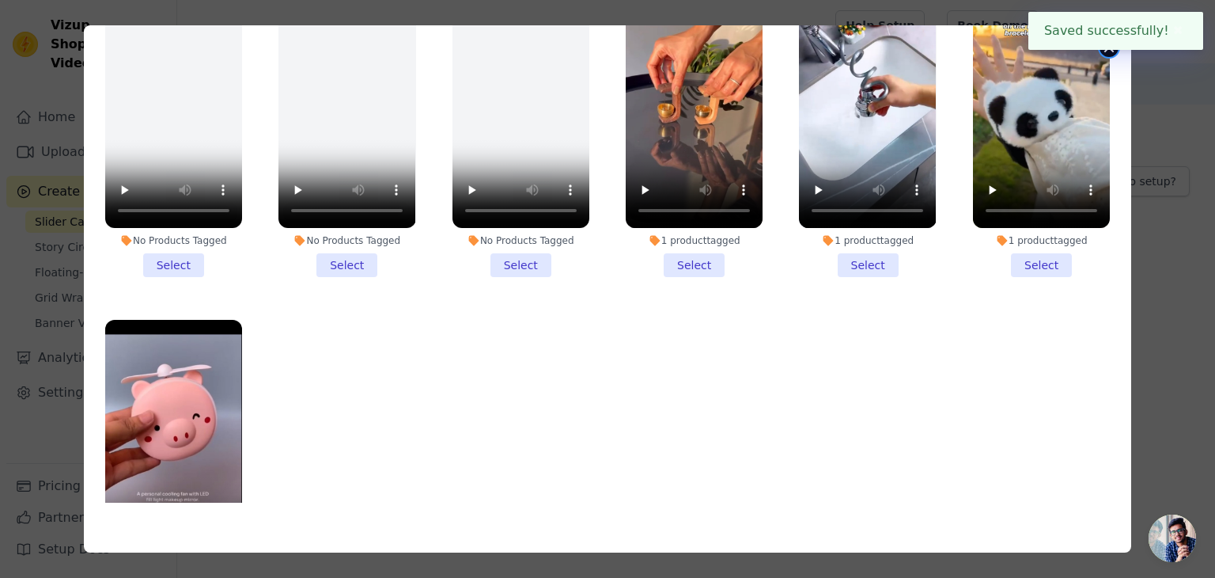
click at [1109, 52] on button "Close modal" at bounding box center [1109, 47] width 19 height 19
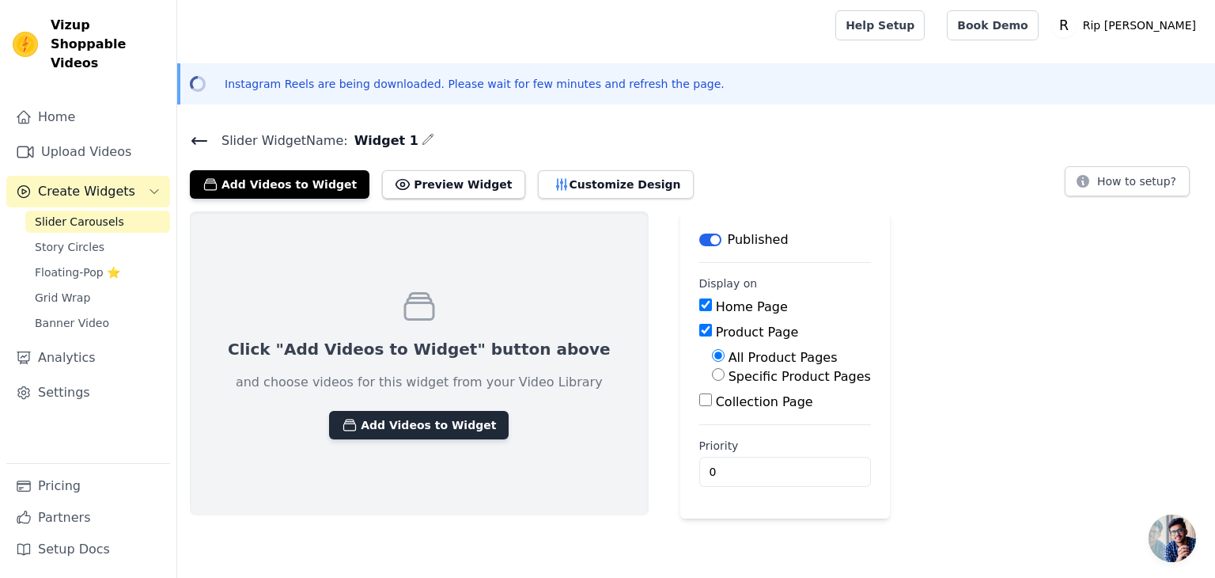
click at [403, 411] on button "Add Videos to Widget" at bounding box center [419, 425] width 180 height 28
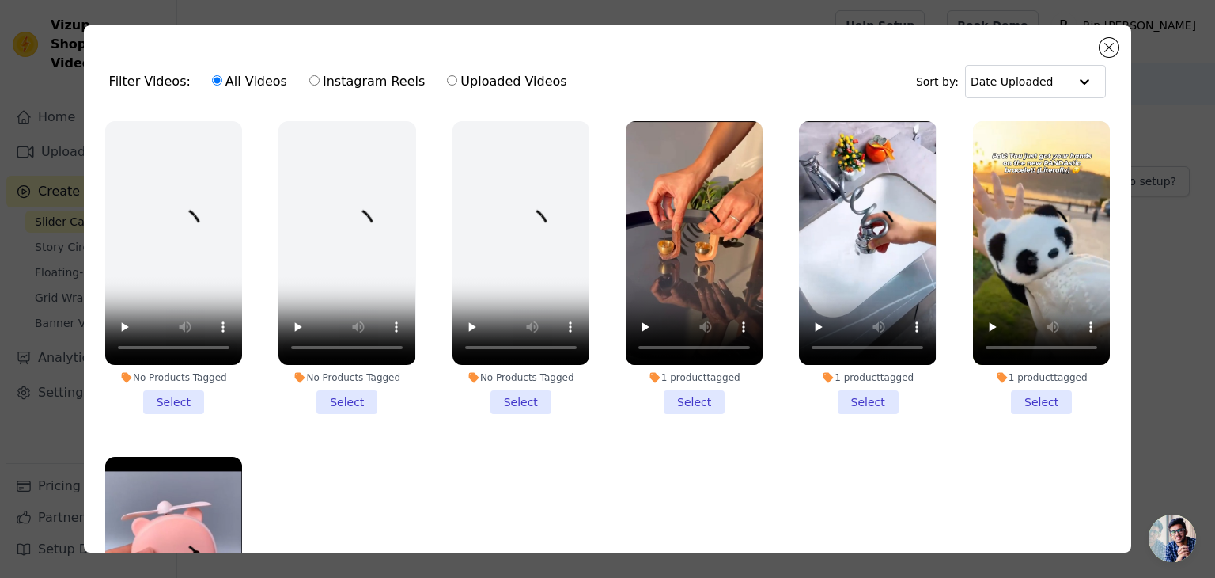
click at [678, 386] on li "1 product tagged Select" at bounding box center [694, 267] width 137 height 293
click at [0, 0] on input "1 product tagged Select" at bounding box center [0, 0] width 0 height 0
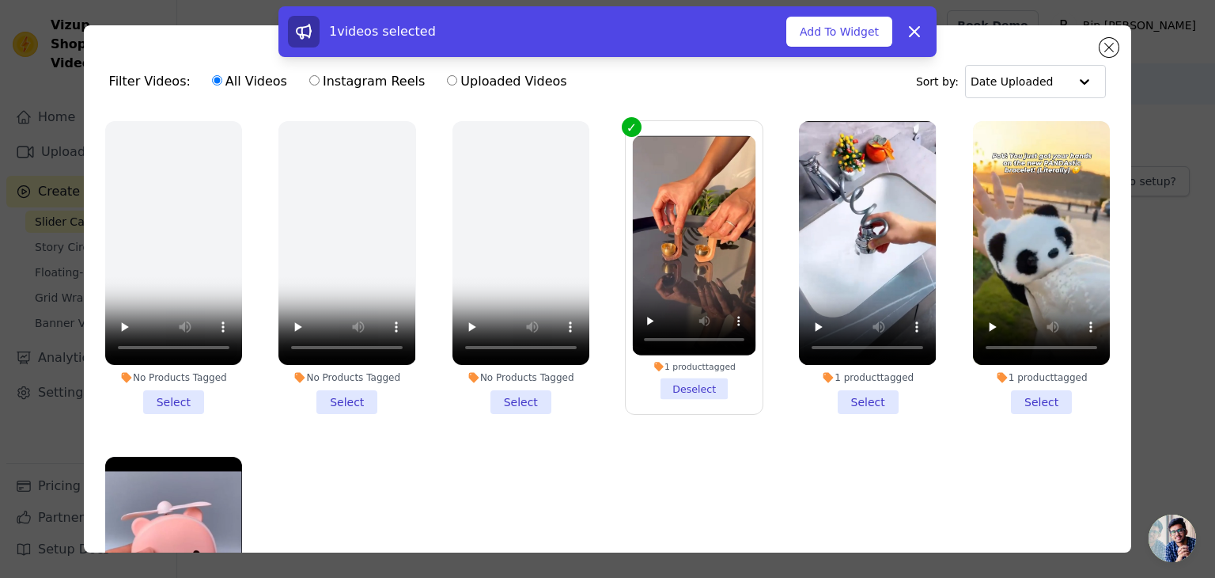
click at [849, 397] on li "1 product tagged Select" at bounding box center [867, 267] width 137 height 293
click at [0, 0] on input "1 product tagged Select" at bounding box center [0, 0] width 0 height 0
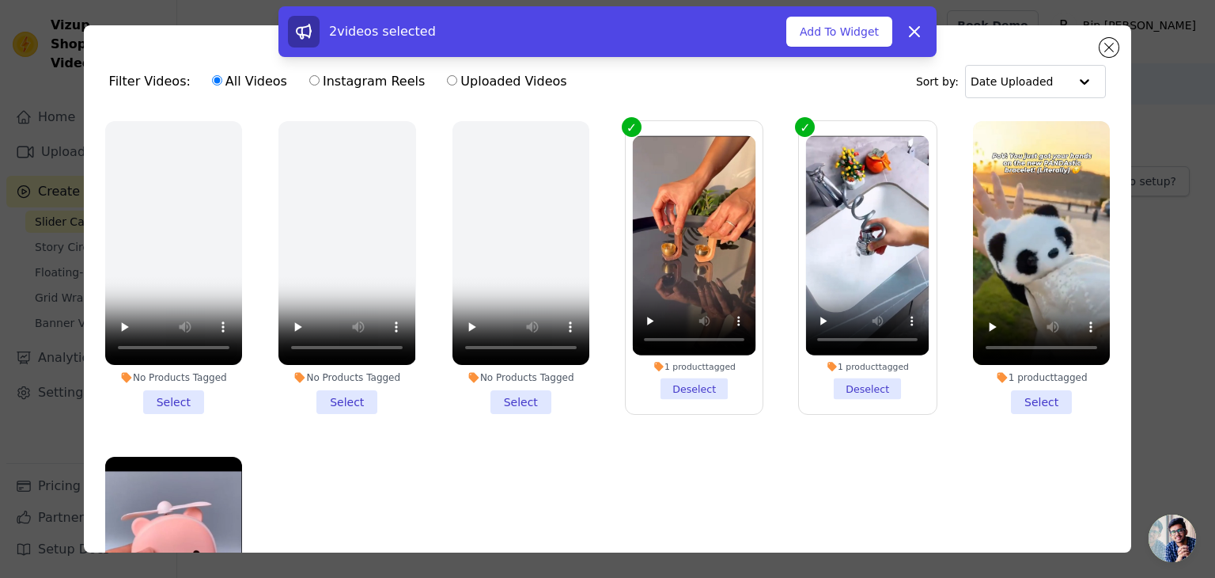
click at [1033, 409] on div "1 product tagged Select" at bounding box center [1042, 267] width 154 height 310
click at [1040, 398] on li "1 product tagged Select" at bounding box center [1041, 267] width 137 height 293
click at [0, 0] on input "1 product tagged Select" at bounding box center [0, 0] width 0 height 0
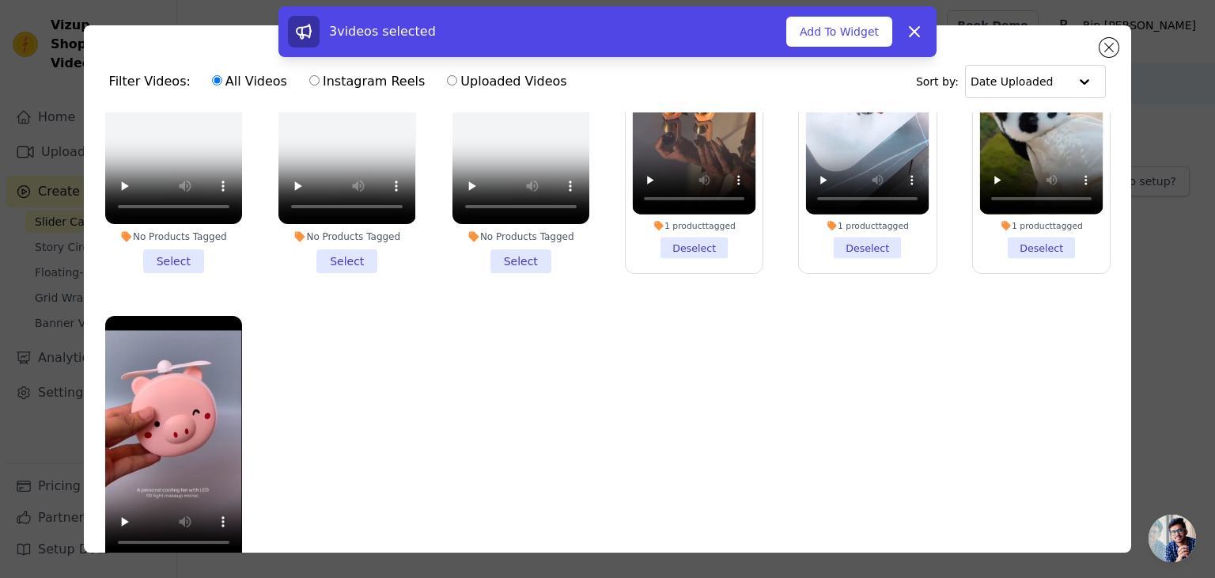
scroll to position [137, 0]
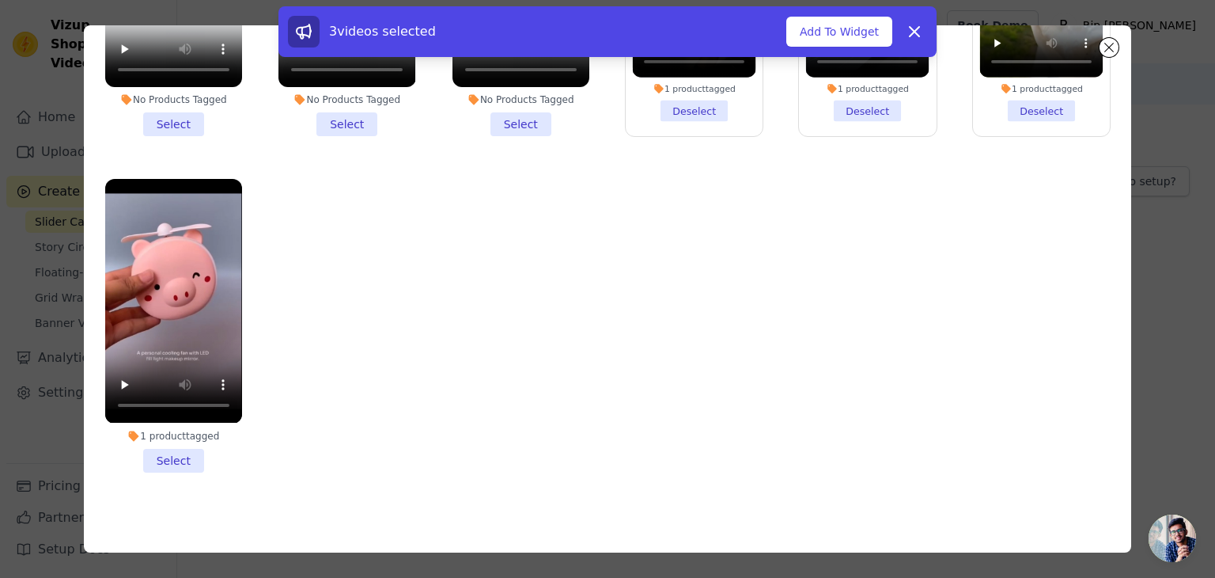
click at [176, 449] on li "1 product tagged Select" at bounding box center [173, 325] width 137 height 293
click at [0, 0] on input "1 product tagged Select" at bounding box center [0, 0] width 0 height 0
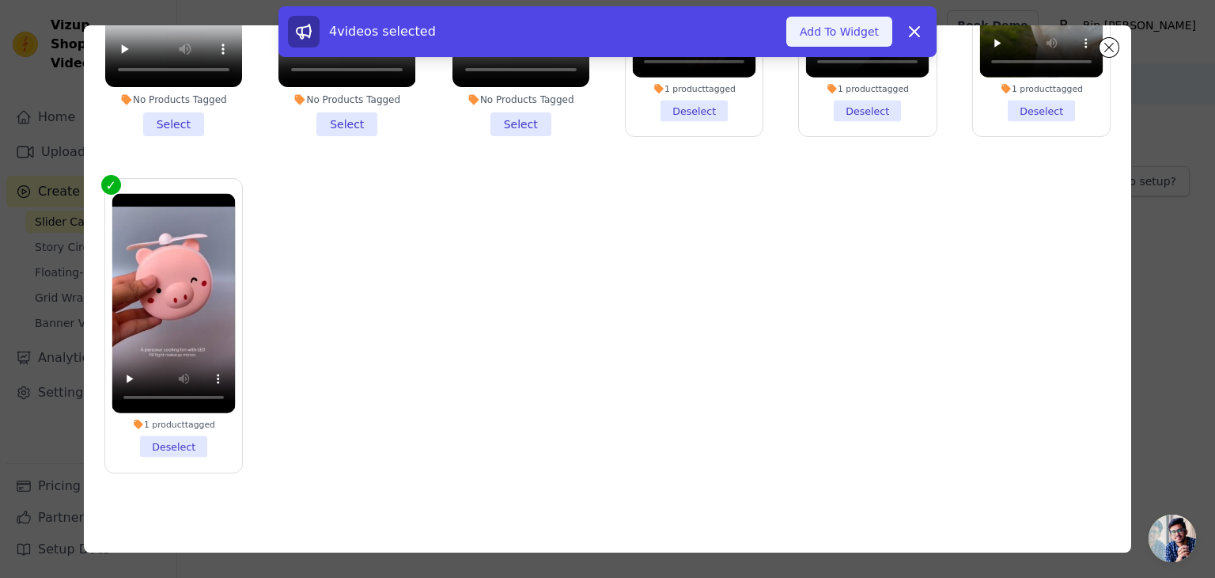
click at [829, 31] on button "Add To Widget" at bounding box center [840, 32] width 106 height 30
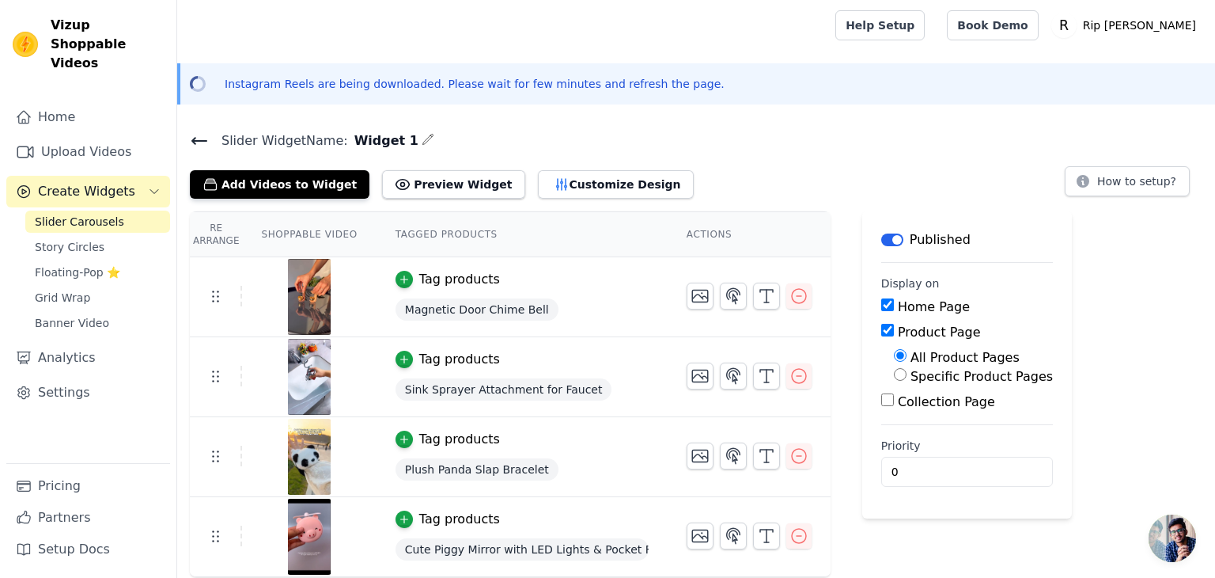
click at [1029, 434] on main "Label Published Display on Home Page Product Page All Product Pages Specific Pr…" at bounding box center [967, 364] width 210 height 307
click at [414, 180] on button "Preview Widget" at bounding box center [453, 184] width 142 height 28
click at [890, 476] on input "0" at bounding box center [967, 472] width 172 height 30
click at [988, 470] on input "0" at bounding box center [967, 472] width 172 height 30
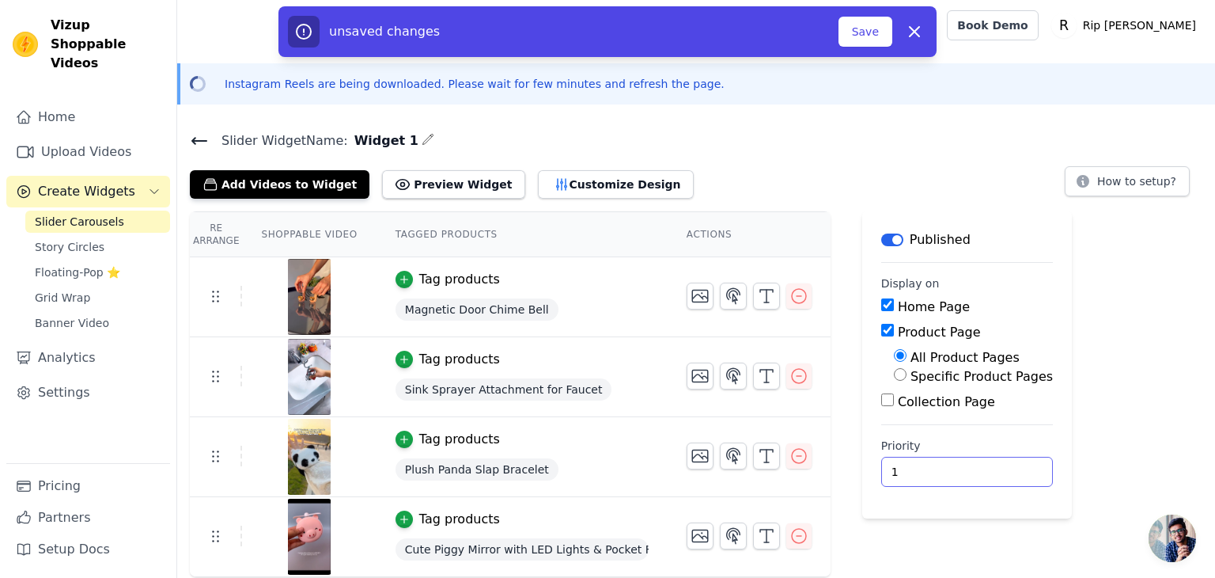
click at [988, 465] on input "1" at bounding box center [967, 472] width 172 height 30
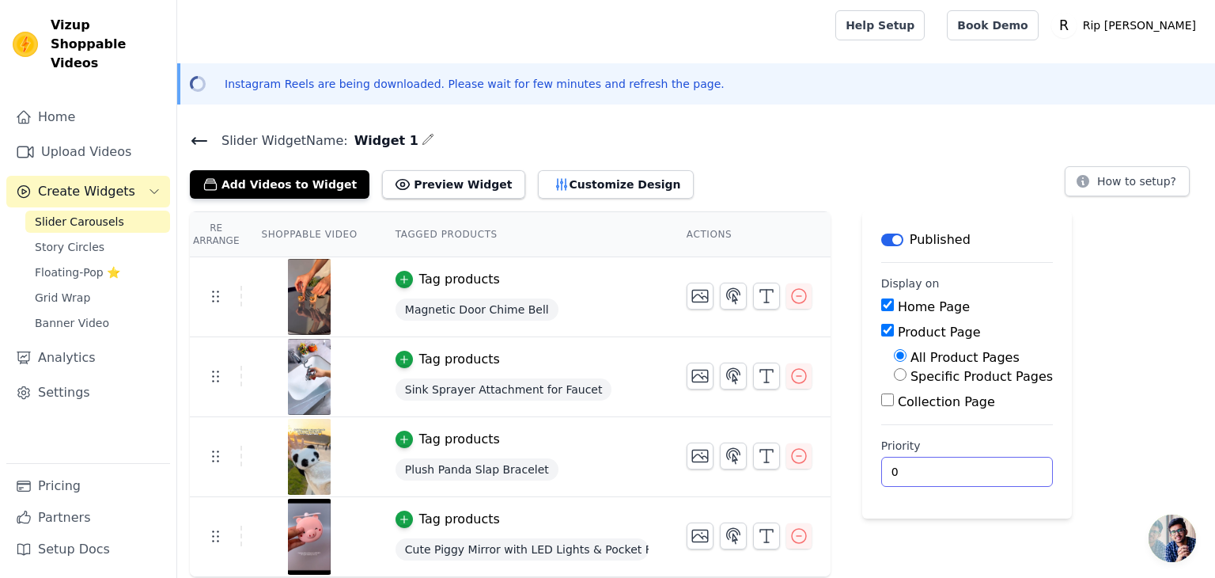
click at [984, 470] on input "0" at bounding box center [967, 472] width 172 height 30
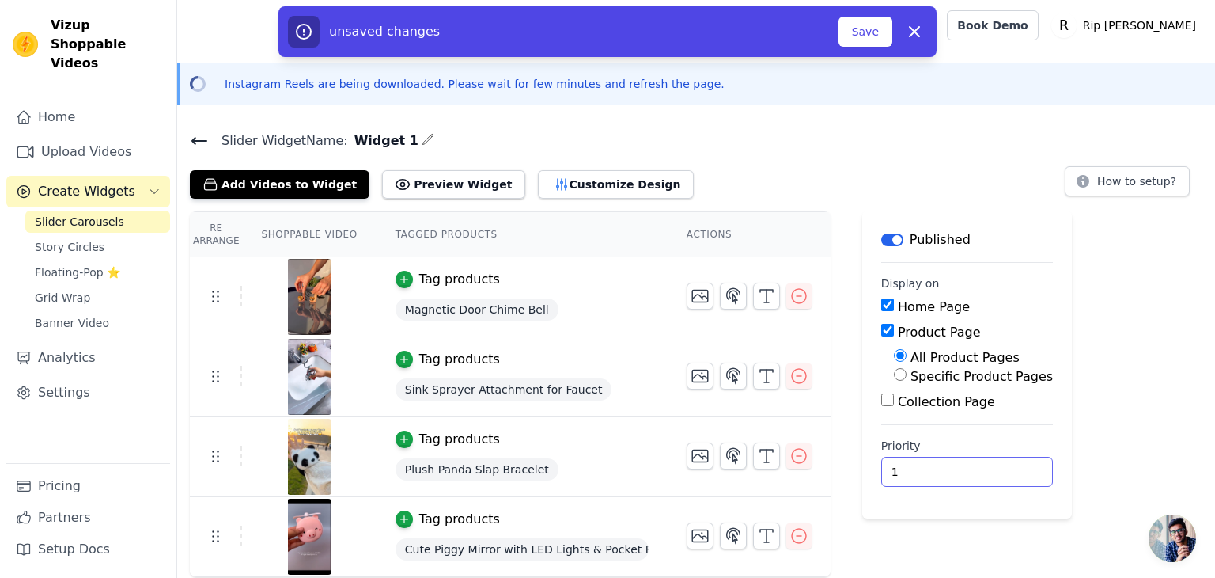
click at [984, 461] on input "1" at bounding box center [967, 472] width 172 height 30
click at [984, 461] on input "2" at bounding box center [967, 472] width 172 height 30
type input "3"
click at [984, 461] on input "3" at bounding box center [967, 472] width 172 height 30
click at [869, 32] on button "Save" at bounding box center [866, 32] width 54 height 30
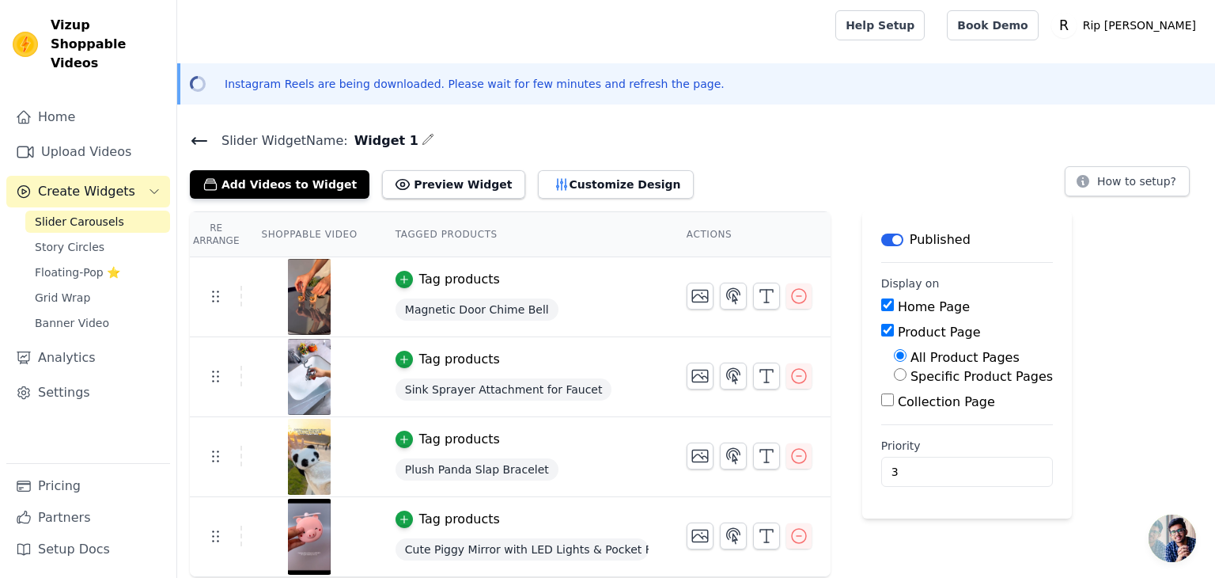
click at [79, 182] on span "Create Widgets" at bounding box center [86, 191] width 97 height 19
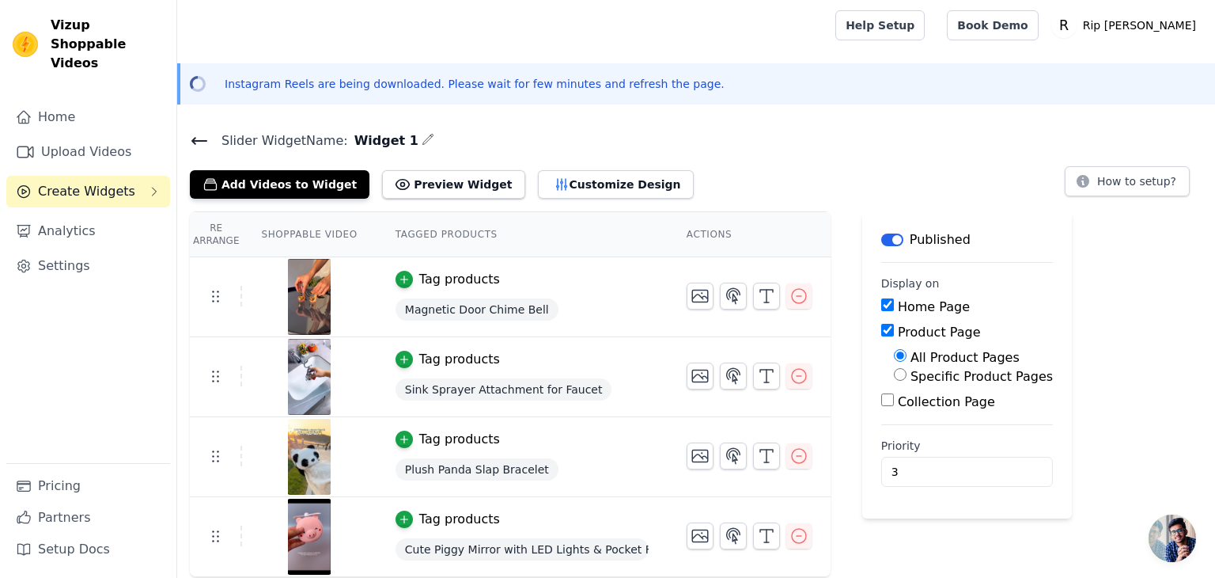
click at [79, 182] on span "Create Widgets" at bounding box center [86, 191] width 97 height 19
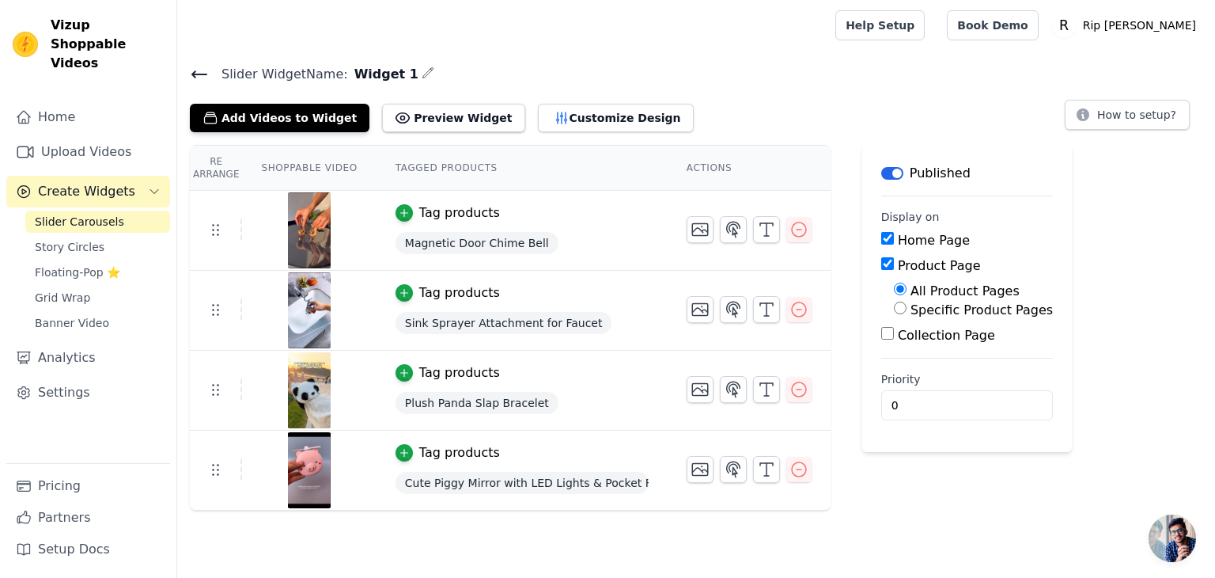
click at [194, 71] on icon at bounding box center [199, 74] width 14 height 6
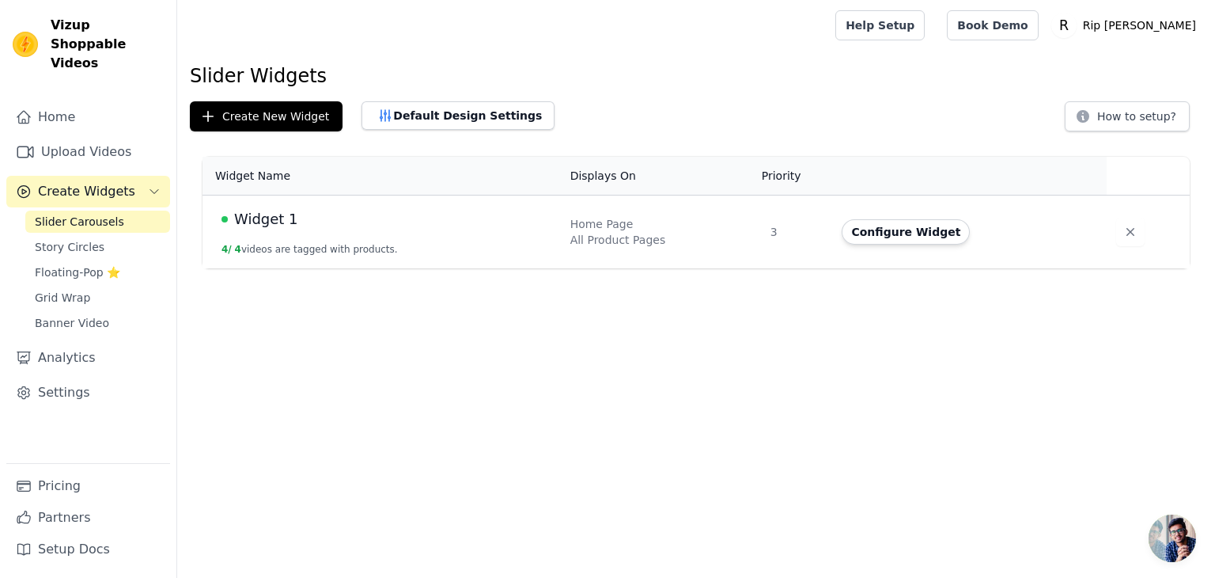
click at [116, 210] on link "Slider Carousels" at bounding box center [97, 221] width 145 height 22
